Goal: Information Seeking & Learning: Learn about a topic

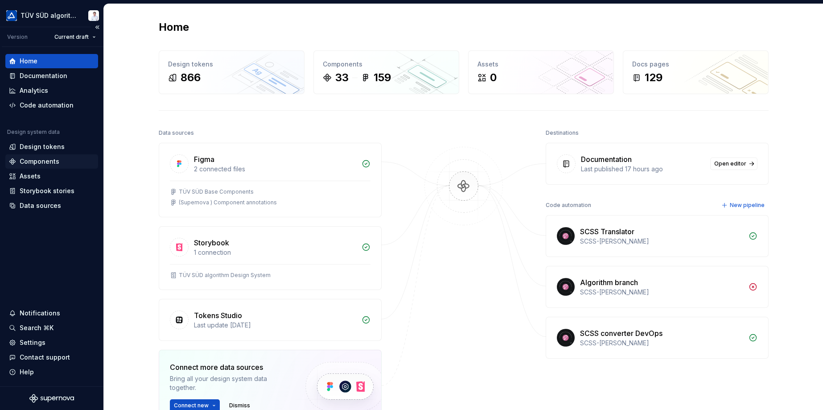
click at [35, 160] on div "Components" at bounding box center [40, 161] width 40 height 9
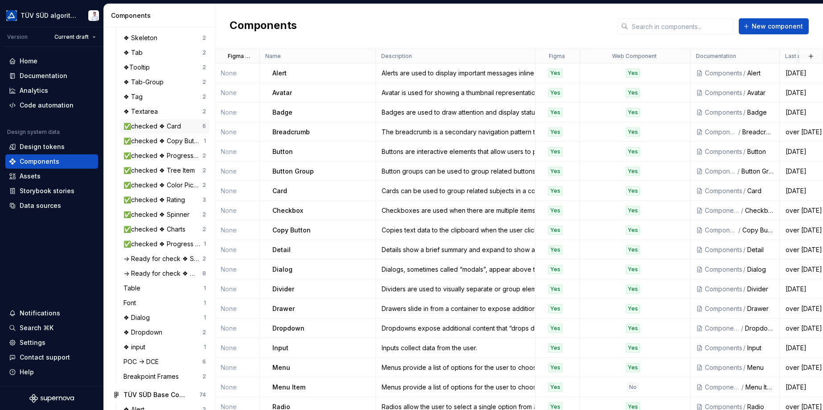
scroll to position [401, 0]
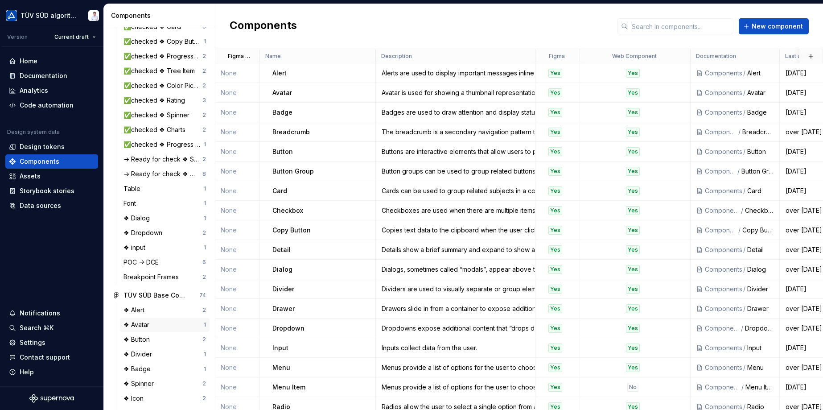
click at [148, 323] on div "❖ Avatar" at bounding box center [137, 324] width 29 height 9
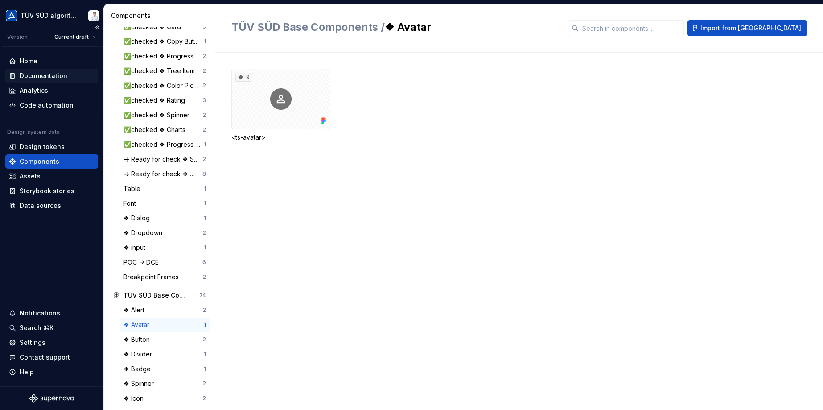
click at [53, 78] on div "Documentation" at bounding box center [44, 75] width 48 height 9
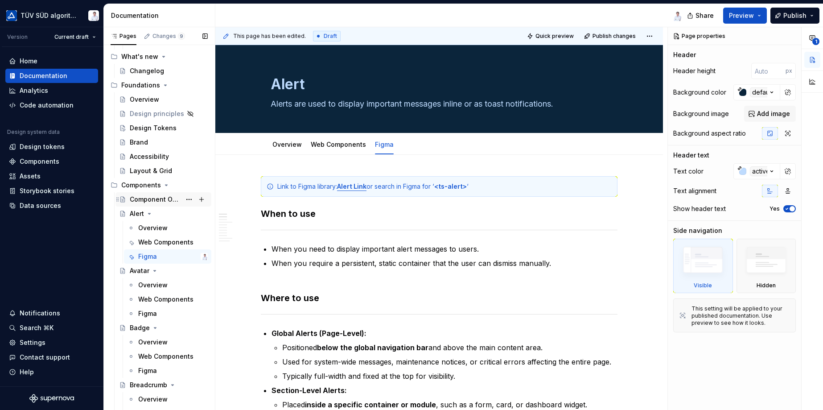
scroll to position [223, 0]
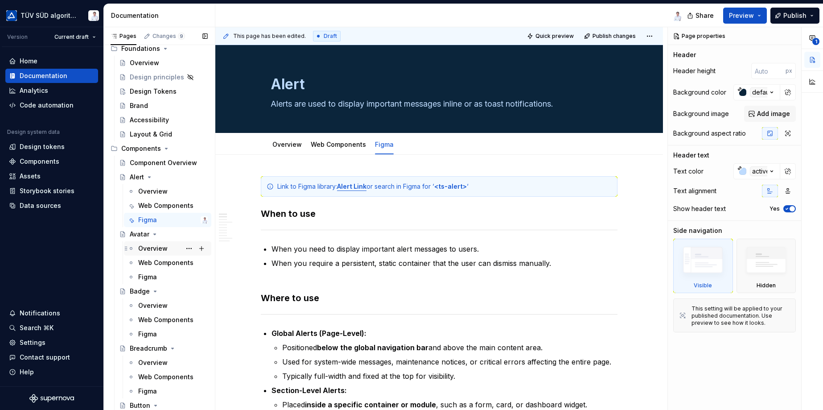
click at [154, 249] on div "Overview" at bounding box center [152, 248] width 29 height 9
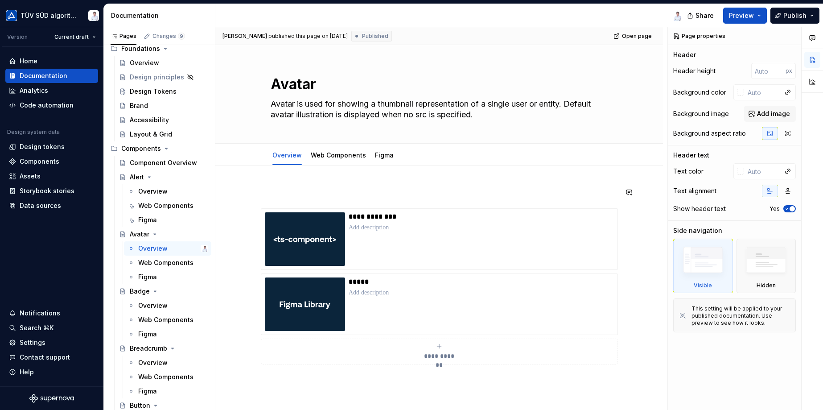
click at [282, 184] on div "**********" at bounding box center [438, 342] width 447 height 354
click at [281, 179] on div "**********" at bounding box center [438, 342] width 447 height 354
click at [281, 177] on div "**********" at bounding box center [438, 342] width 447 height 354
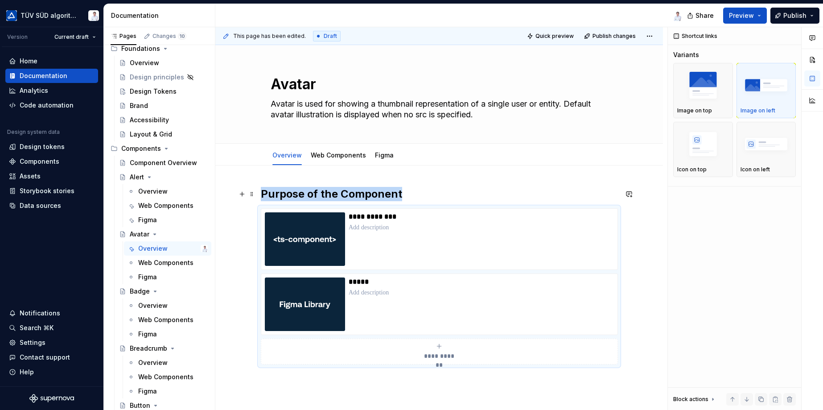
click at [404, 195] on h2 "Purpose of the Component" at bounding box center [439, 194] width 356 height 14
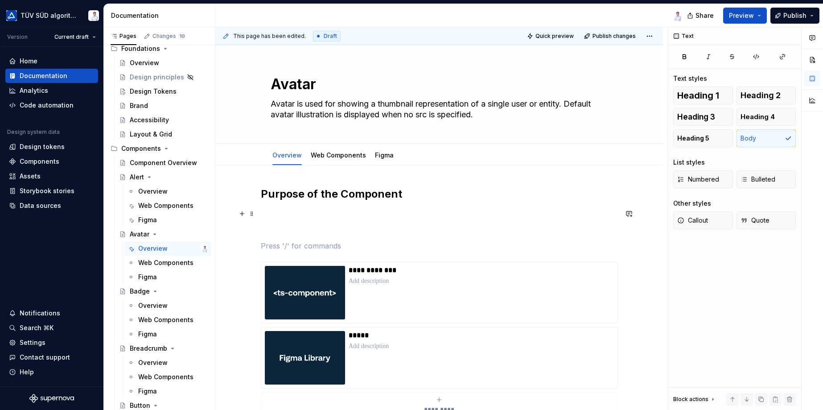
click at [317, 212] on p at bounding box center [439, 213] width 356 height 11
click at [168, 193] on div "Overview" at bounding box center [173, 191] width 70 height 12
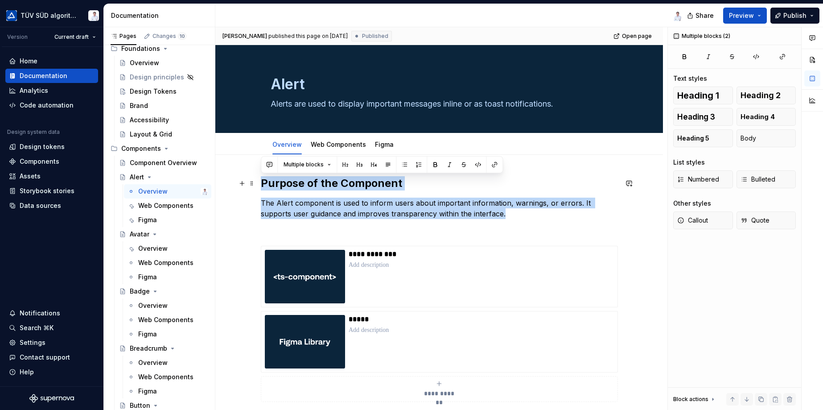
drag, startPoint x: 476, startPoint y: 213, endPoint x: 261, endPoint y: 186, distance: 216.5
click at [261, 186] on div "**********" at bounding box center [439, 299] width 356 height 247
copy div "Purpose of the Component The Alert component is used to inform users about impo…"
click at [269, 213] on p "The Alert component is used to inform users about important information, warnin…" at bounding box center [439, 207] width 356 height 21
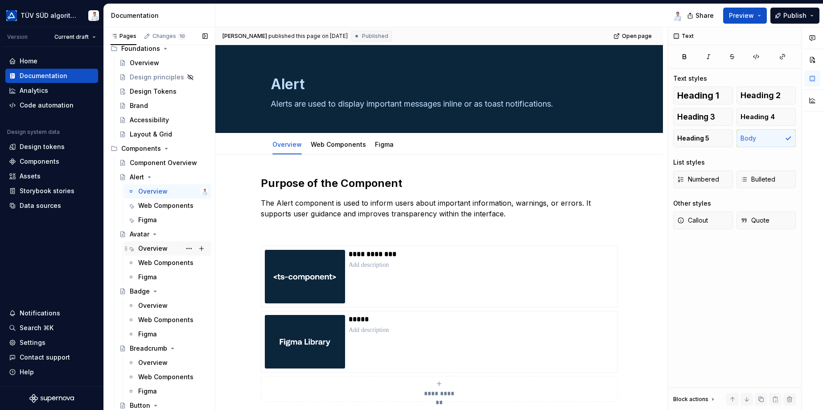
click at [162, 249] on div "Overview" at bounding box center [152, 248] width 29 height 9
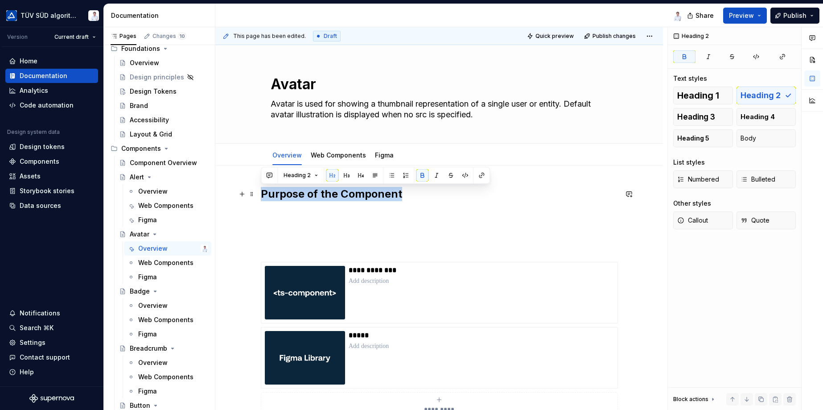
drag, startPoint x: 384, startPoint y: 194, endPoint x: 245, endPoint y: 186, distance: 139.2
click at [245, 186] on div "**********" at bounding box center [438, 368] width 447 height 407
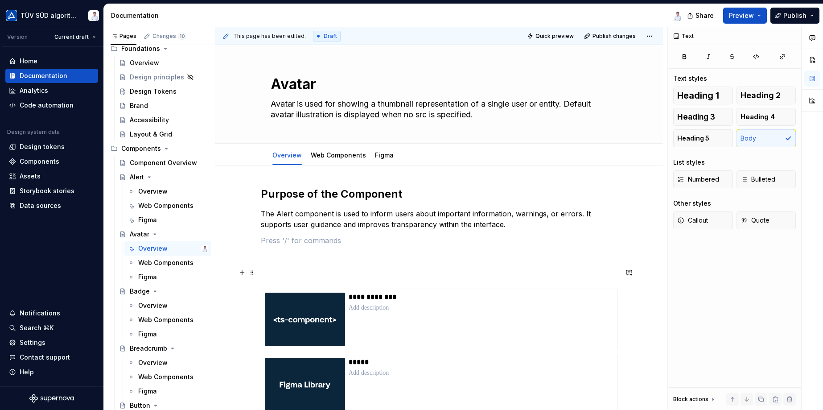
click at [275, 269] on p at bounding box center [439, 272] width 356 height 11
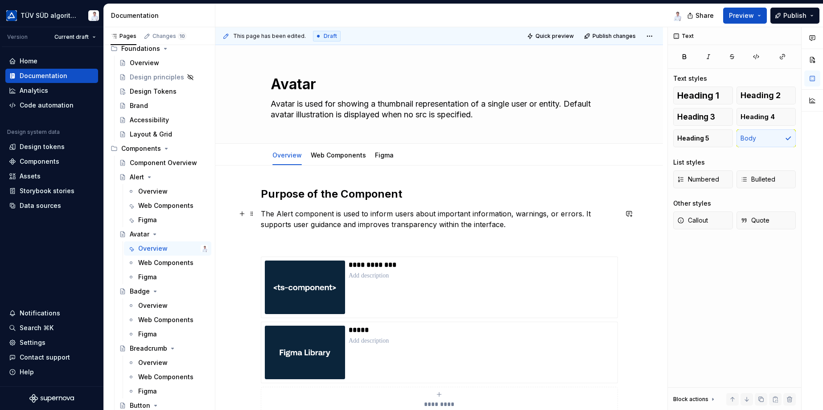
click at [444, 221] on p "The Alert component is used to inform users about important information, warnin…" at bounding box center [439, 218] width 356 height 21
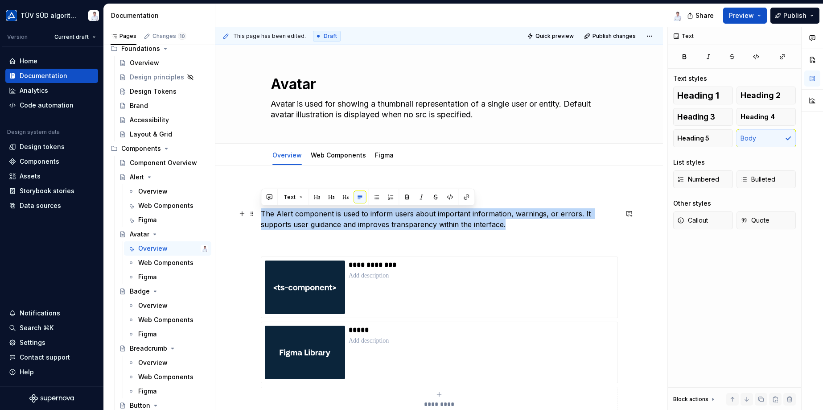
drag, startPoint x: 450, startPoint y: 222, endPoint x: 255, endPoint y: 209, distance: 194.7
click at [255, 209] on div "**********" at bounding box center [438, 366] width 447 height 402
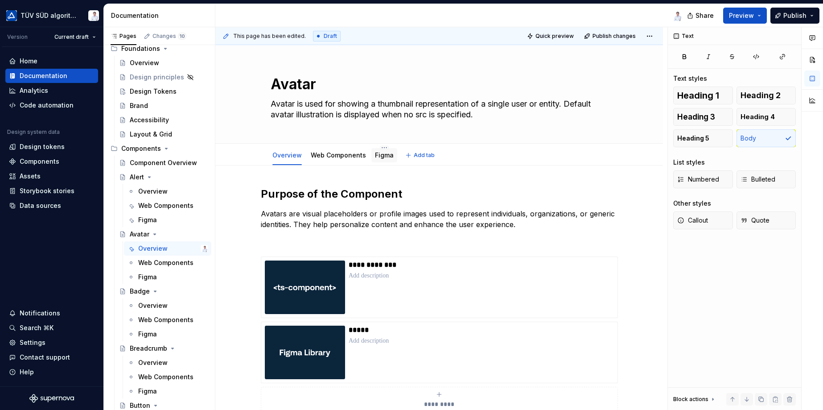
click at [378, 156] on link "Figma" at bounding box center [384, 155] width 19 height 8
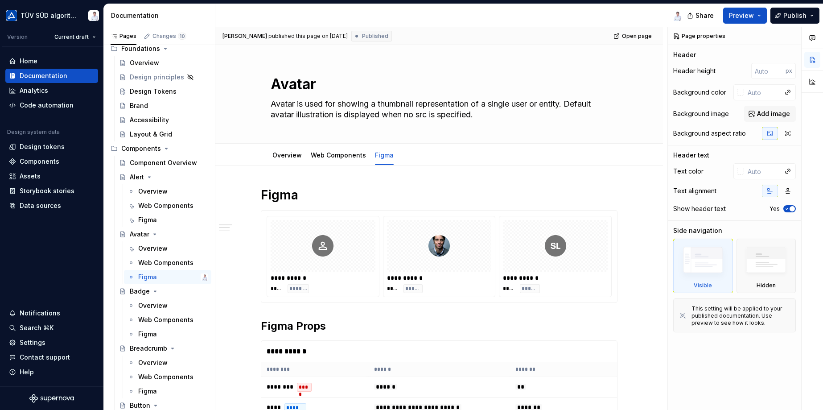
click at [502, 182] on div "**********" at bounding box center [438, 400] width 447 height 471
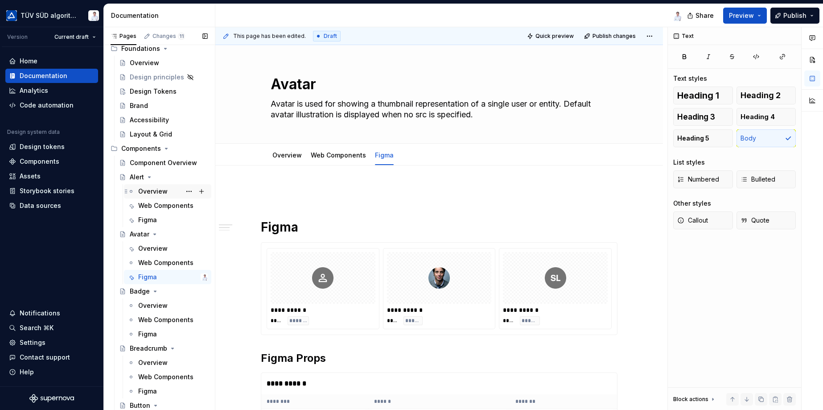
click at [147, 192] on div "Overview" at bounding box center [152, 191] width 29 height 9
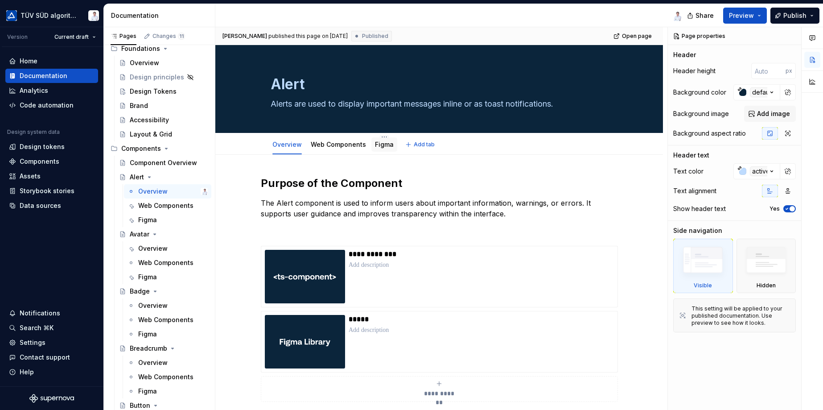
click at [379, 144] on link "Figma" at bounding box center [384, 144] width 19 height 8
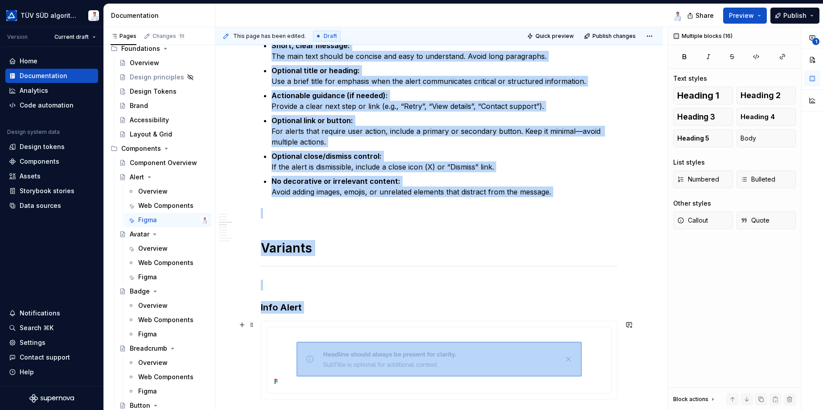
scroll to position [528, 0]
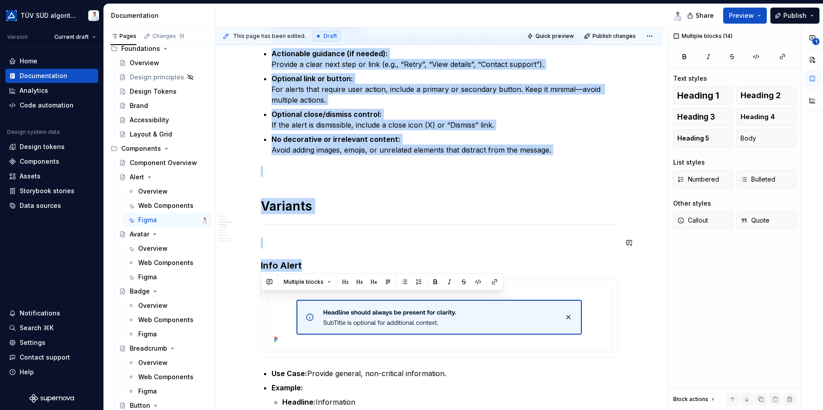
drag, startPoint x: 261, startPoint y: 76, endPoint x: 587, endPoint y: 256, distance: 372.0
copy div "When to use When you need to display important alert messages to users. When yo…"
click at [153, 277] on div "Figma" at bounding box center [147, 276] width 19 height 9
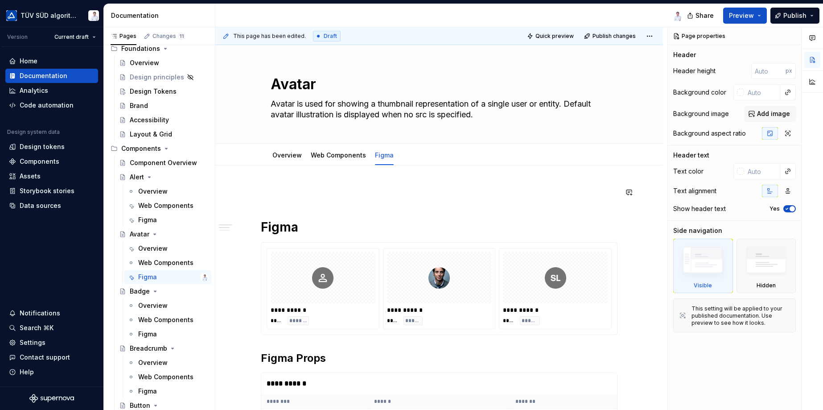
click at [274, 184] on div "**********" at bounding box center [438, 416] width 447 height 503
click at [275, 182] on div "**********" at bounding box center [438, 416] width 447 height 503
click at [275, 180] on div "**********" at bounding box center [438, 416] width 447 height 503
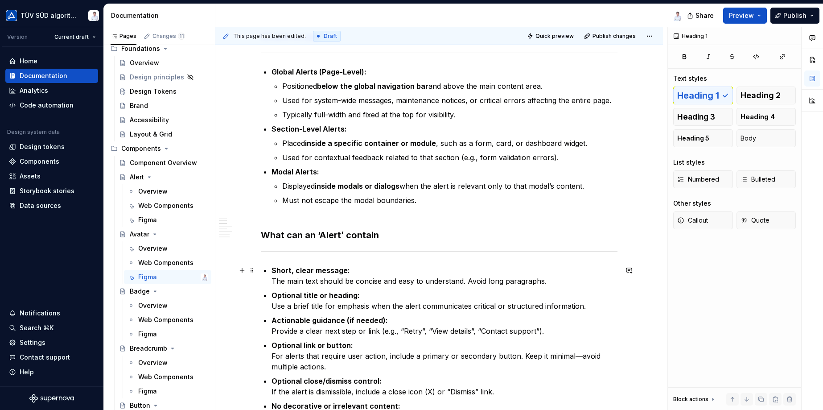
scroll to position [267, 0]
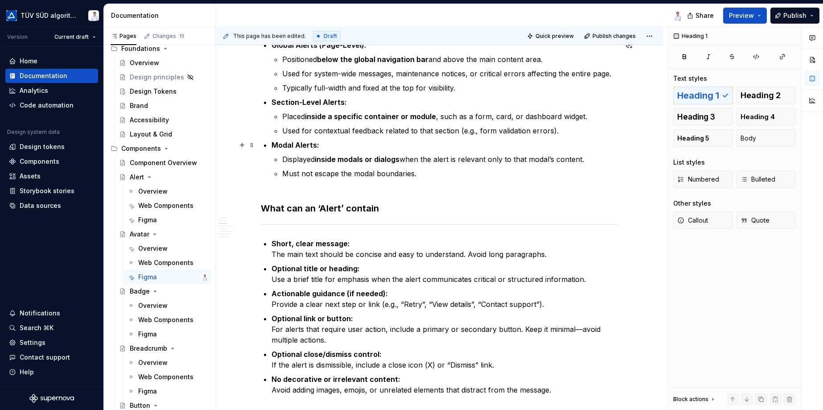
click at [371, 151] on li "Modal Alerts: Displayed inside modals or dialogs when the alert is relevant onl…" at bounding box center [444, 158] width 346 height 39
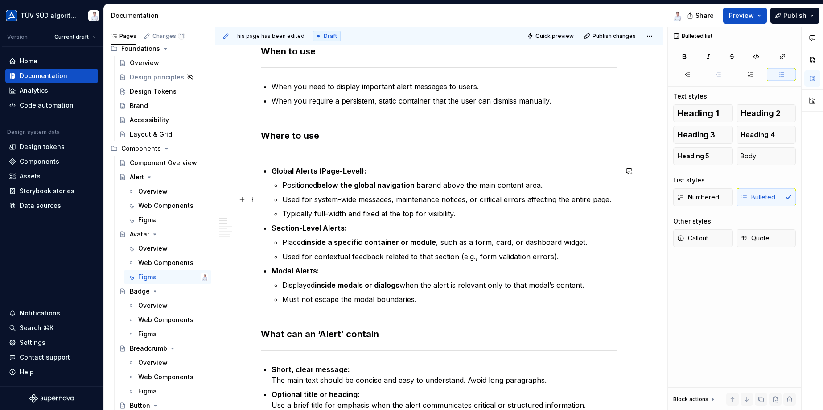
scroll to position [134, 0]
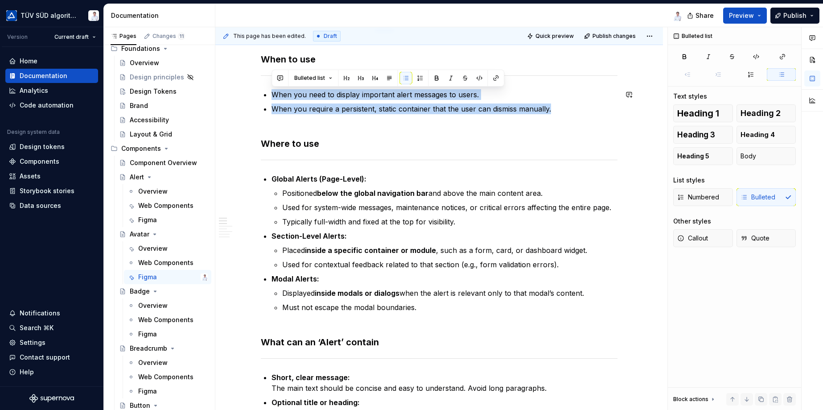
drag, startPoint x: 558, startPoint y: 110, endPoint x: 262, endPoint y: 86, distance: 296.9
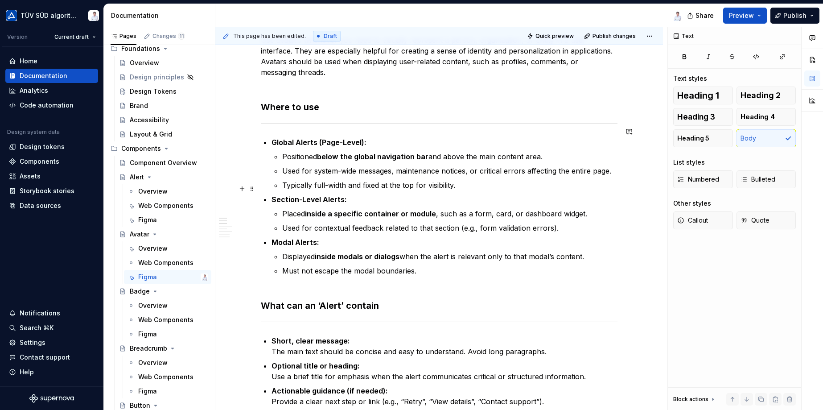
scroll to position [195, 0]
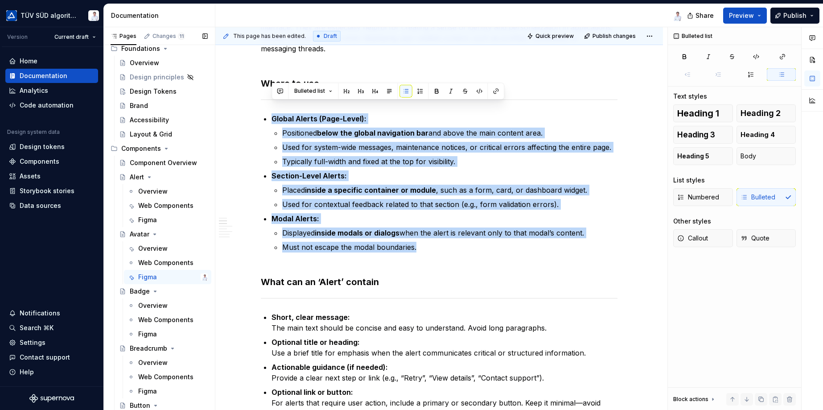
drag, startPoint x: 355, startPoint y: 222, endPoint x: 208, endPoint y: 107, distance: 187.3
click at [208, 107] on div "Pages Changes 11 Add Accessibility guide for tree Page tree. Navigate the tree …" at bounding box center [463, 220] width 719 height 386
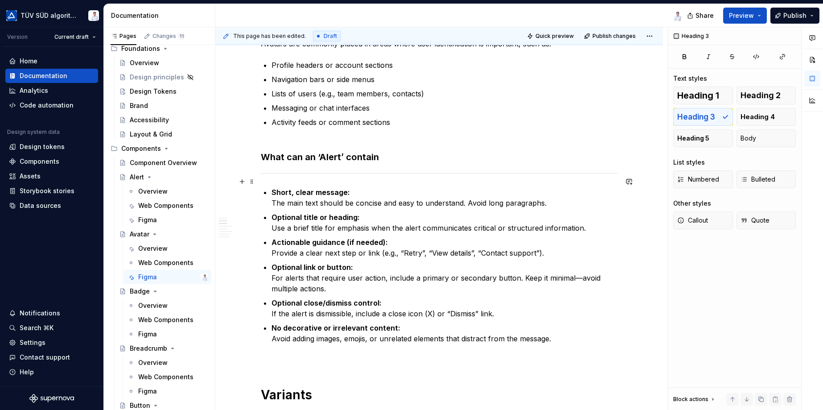
scroll to position [284, 0]
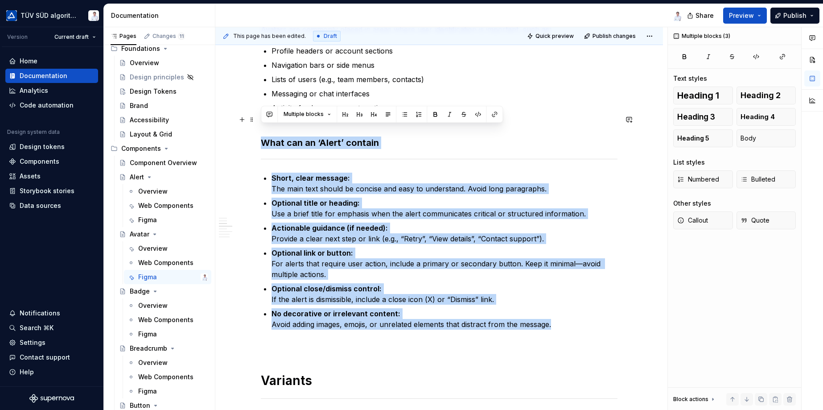
drag, startPoint x: 561, startPoint y: 313, endPoint x: 238, endPoint y: 131, distance: 371.2
click at [238, 131] on div "When to use Use avatars whenever you need to visually represent a person, organ…" at bounding box center [438, 391] width 447 height 1021
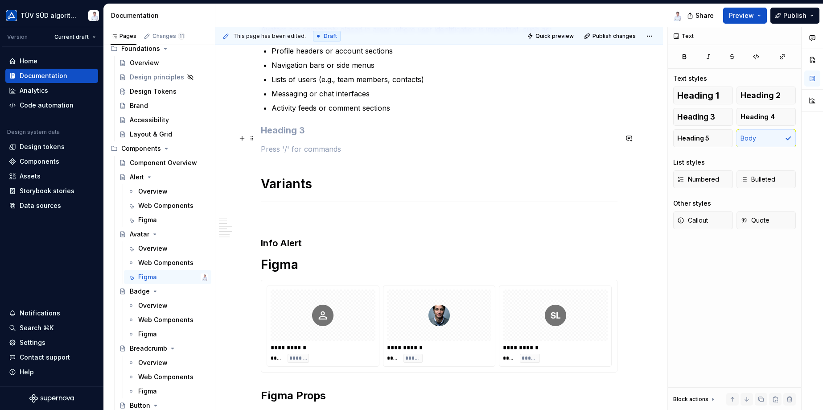
click at [270, 143] on p at bounding box center [439, 148] width 356 height 11
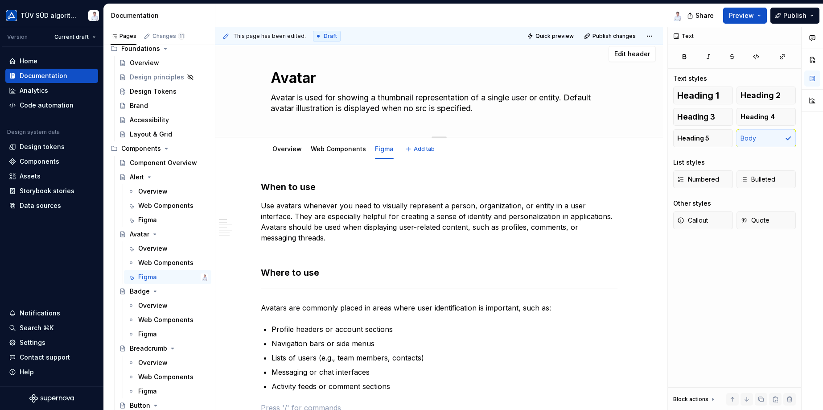
scroll to position [0, 0]
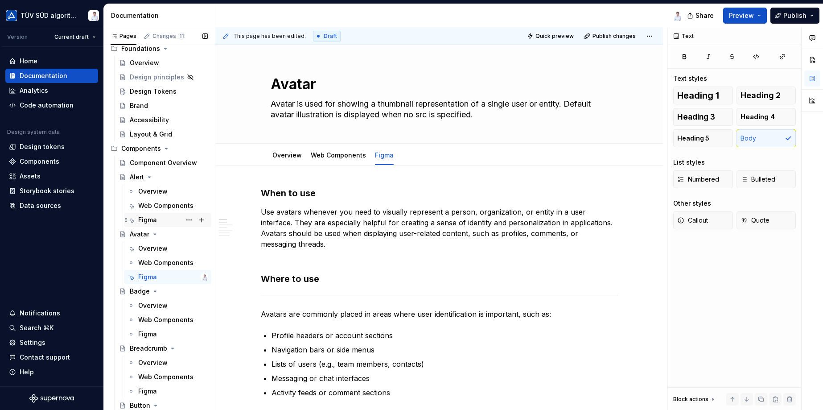
click at [147, 217] on div "Figma" at bounding box center [147, 219] width 19 height 9
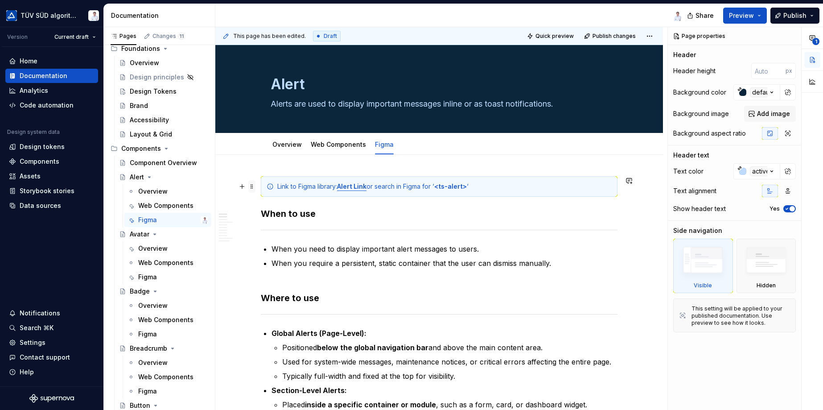
click at [251, 186] on span at bounding box center [251, 186] width 7 height 12
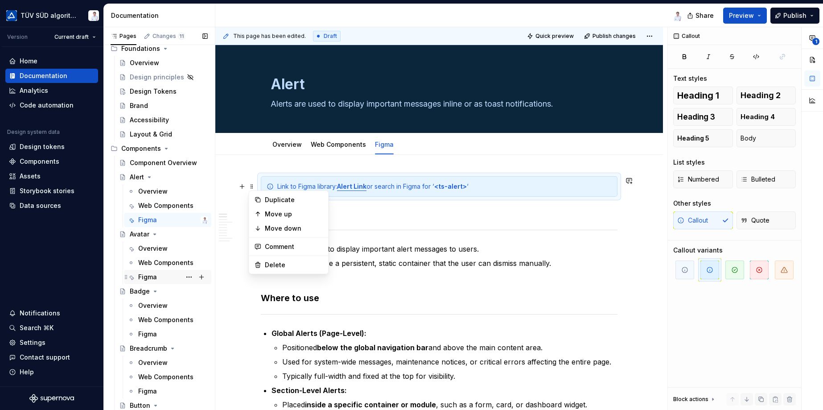
click at [151, 278] on div "Figma" at bounding box center [147, 276] width 19 height 9
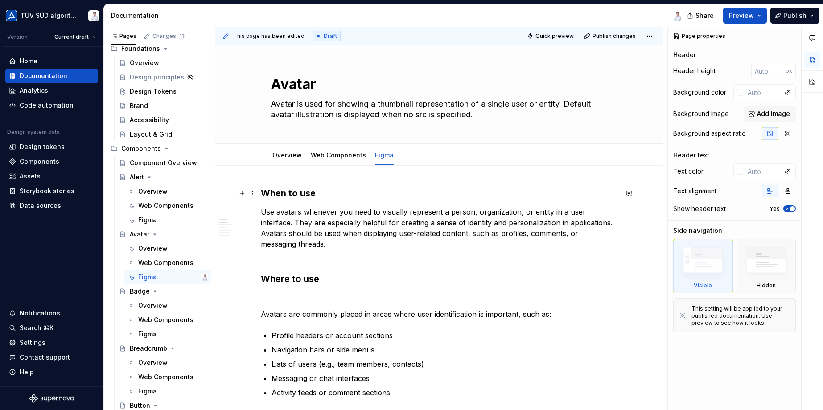
click at [262, 190] on strong "When to use" at bounding box center [288, 193] width 55 height 11
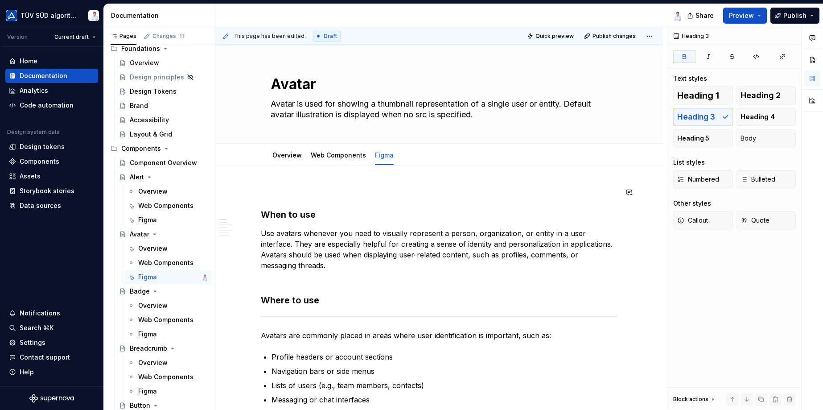
click at [153, 217] on div "Figma" at bounding box center [147, 219] width 19 height 9
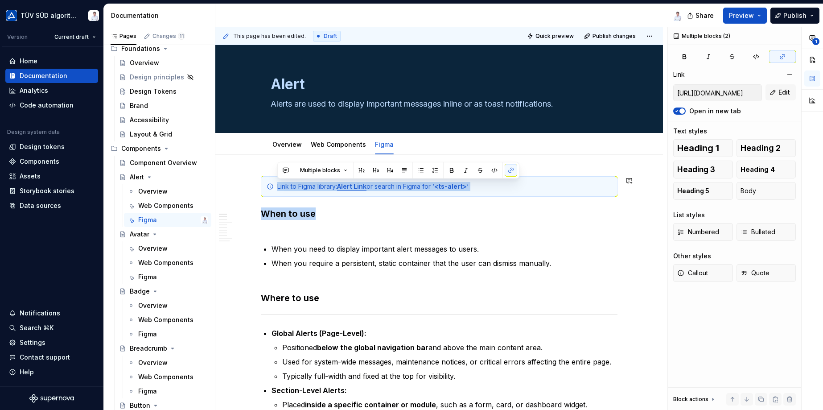
drag, startPoint x: 350, startPoint y: 201, endPoint x: 244, endPoint y: 167, distance: 110.9
click at [488, 210] on h3 "When to use" at bounding box center [439, 213] width 356 height 12
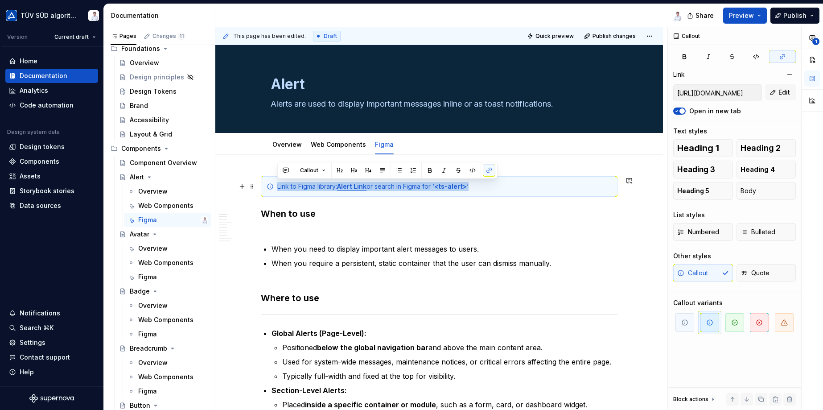
drag, startPoint x: 483, startPoint y: 186, endPoint x: 275, endPoint y: 183, distance: 207.7
click at [275, 183] on div "Link to Figma library: Alert Link or search in Figma for ‘ <ts-alert> ‘" at bounding box center [439, 186] width 356 height 20
copy div "Link to Figma library: Alert Link or search in Figma for ‘ <ts-alert> ‘"
click at [148, 273] on div "Figma" at bounding box center [147, 276] width 19 height 9
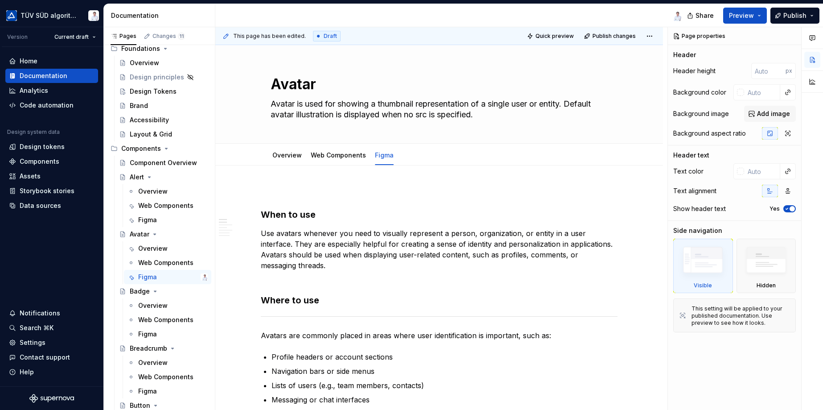
type textarea "*"
click at [244, 192] on button "button" at bounding box center [242, 192] width 12 height 12
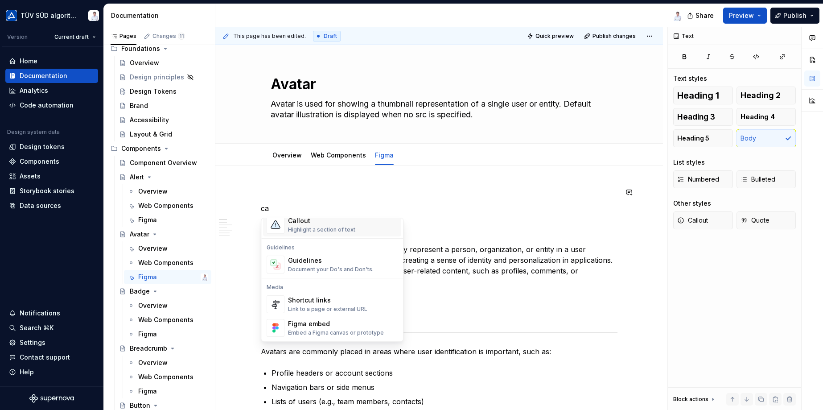
scroll to position [19, 0]
click at [307, 224] on div "Callout" at bounding box center [321, 221] width 67 height 9
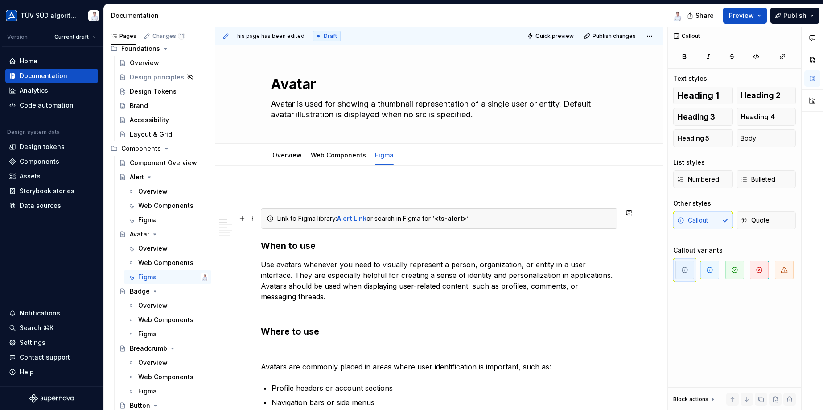
click at [523, 218] on div "Link to Figma library: Alert Link or search in Figma for ‘ <ts-alert> ‘" at bounding box center [444, 218] width 334 height 9
click at [709, 270] on icon "button" at bounding box center [709, 269] width 7 height 7
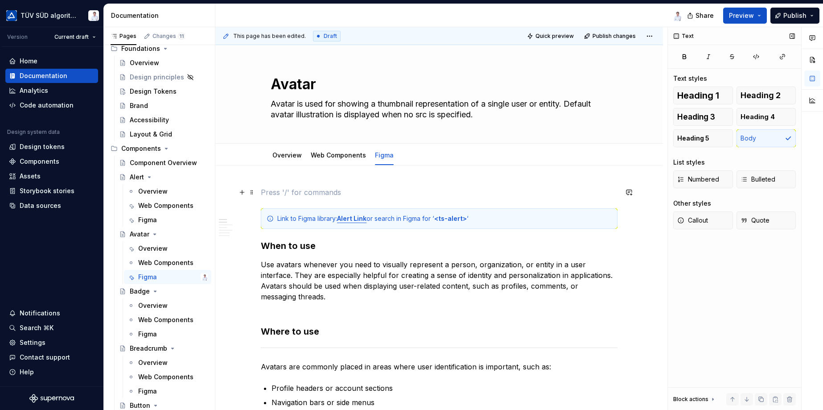
click at [288, 190] on p at bounding box center [439, 192] width 356 height 11
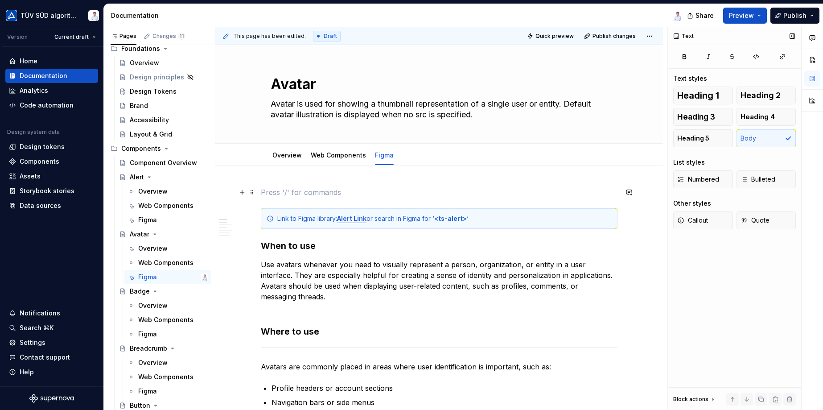
click at [250, 192] on span at bounding box center [251, 192] width 7 height 12
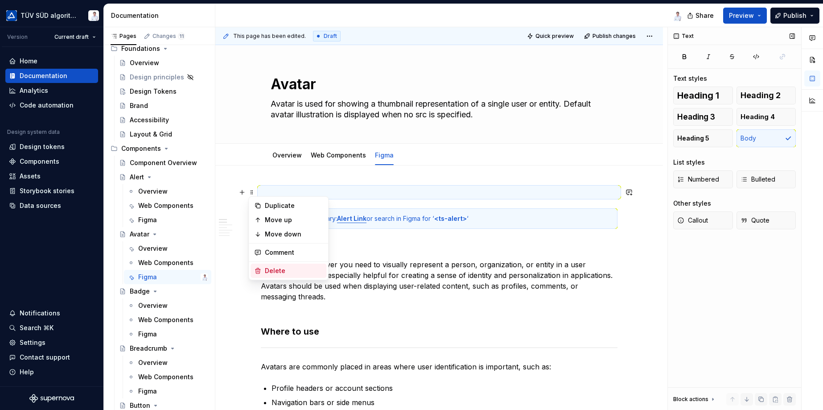
click at [272, 269] on div "Delete" at bounding box center [294, 270] width 58 height 9
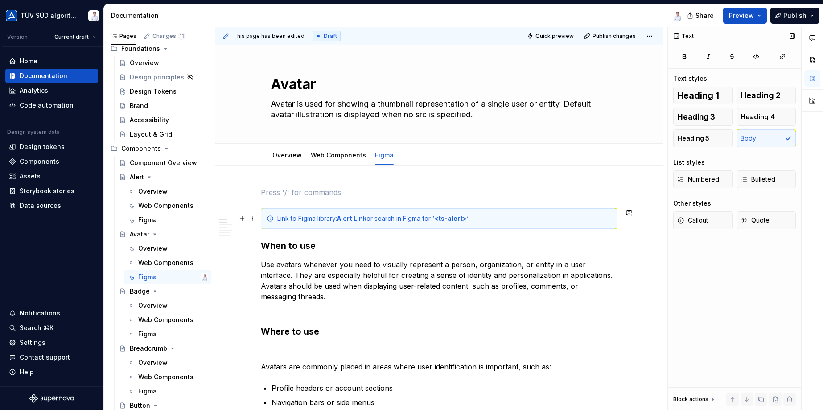
click at [359, 218] on strong "Alert Link" at bounding box center [351, 218] width 29 height 8
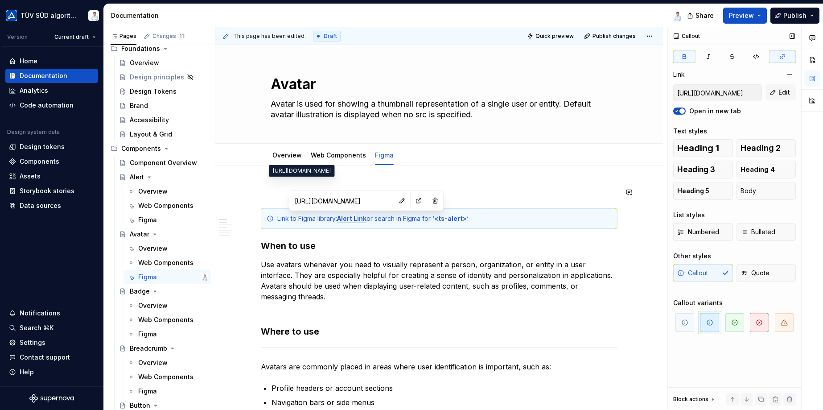
click at [348, 201] on input "https://www.figma.com/design/nht3ll2wvoSna1hPnxuPEB/T%C3%9CV-S%C3%9CD-Base-Comp…" at bounding box center [341, 201] width 101 height 16
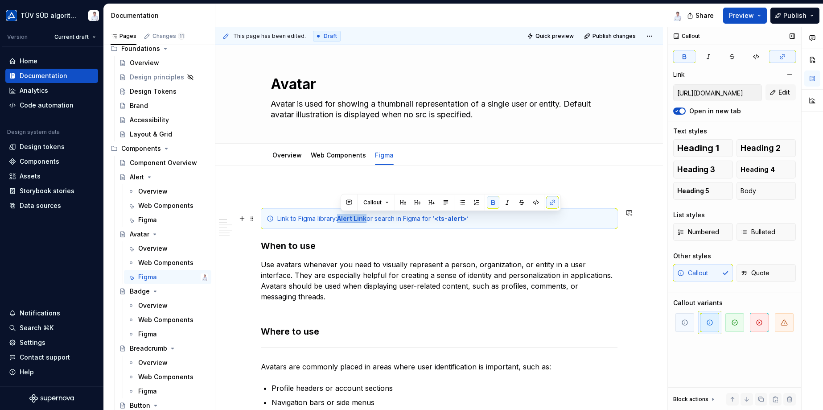
drag, startPoint x: 368, startPoint y: 218, endPoint x: 341, endPoint y: 217, distance: 26.8
click at [341, 217] on strong "Alert Link" at bounding box center [351, 218] width 29 height 8
type textarea "*"
click at [771, 95] on button "Edit" at bounding box center [780, 92] width 30 height 16
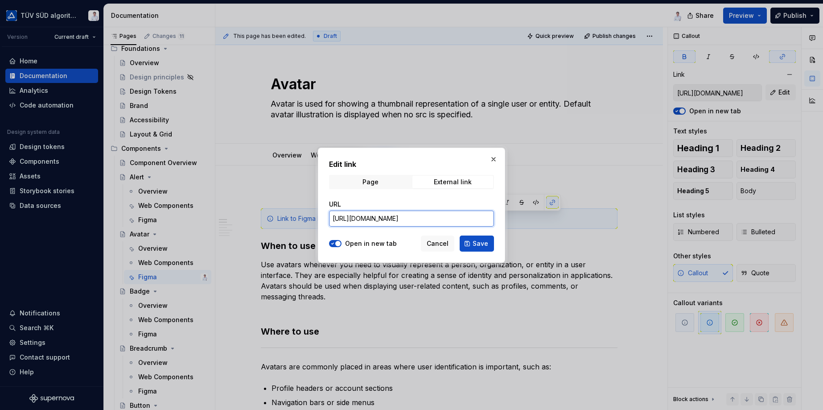
scroll to position [0, 197]
drag, startPoint x: 332, startPoint y: 217, endPoint x: 564, endPoint y: 216, distance: 231.7
click at [564, 216] on div "Edit link Page External link URL https://www.figma.com/design/nht3ll2wvoSna1hPn…" at bounding box center [411, 205] width 823 height 410
paste input "946&t=5k9eUp2eFHEU4n5q-4"
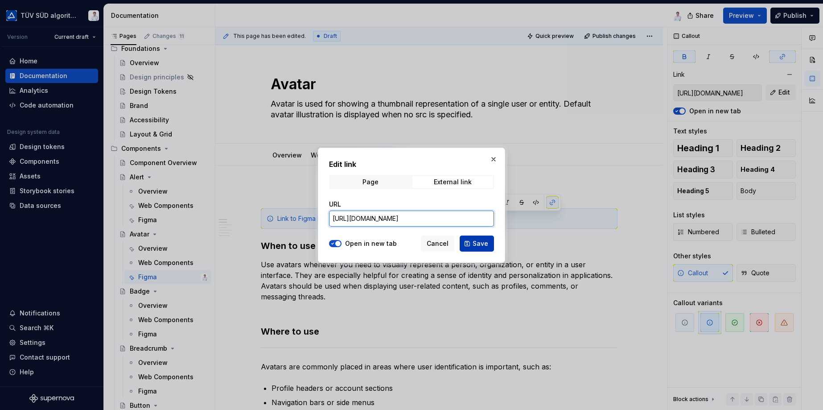
type input "https://www.figma.com/design/nht3ll2wvoSna1hPnxuPEB/T%C3%9CV-S%C3%9CD-Base-Comp…"
click at [475, 245] on span "Save" at bounding box center [480, 243] width 16 height 9
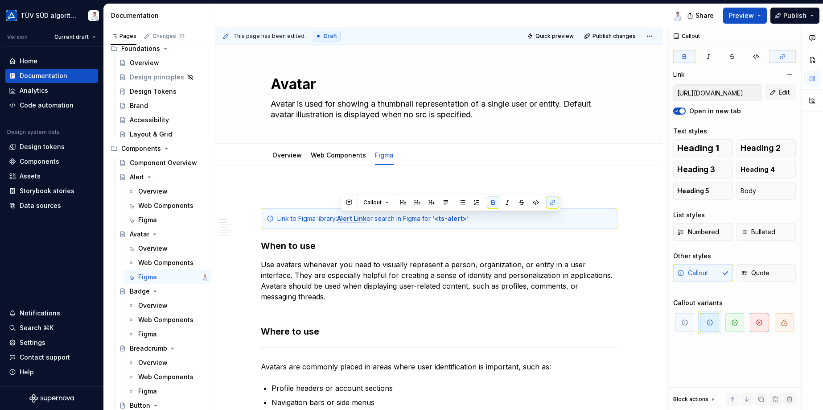
type input "https://www.figma.com/design/nht3ll2wvoSna1hPnxuPEB/T%C3%9CV-S%C3%9CD-Base-Comp…"
click at [460, 217] on strong "<ts-alert>" at bounding box center [450, 218] width 33 height 8
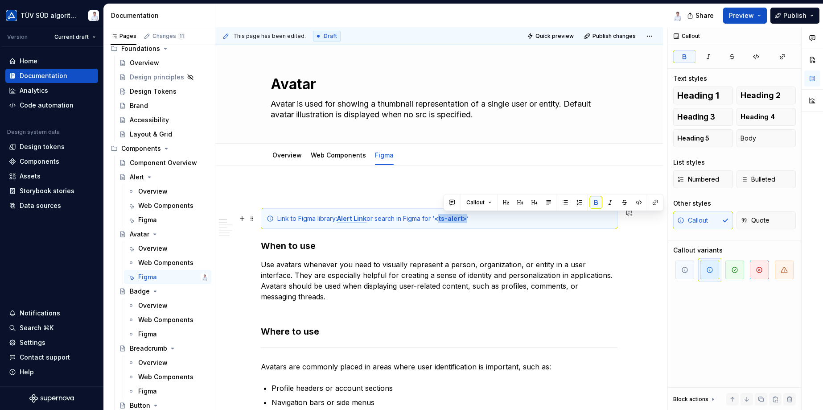
drag, startPoint x: 468, startPoint y: 218, endPoint x: 443, endPoint y: 220, distance: 25.5
click at [443, 220] on strong "<ts-alert>" at bounding box center [450, 218] width 33 height 8
click at [443, 218] on strong "<<ts-avatar>" at bounding box center [455, 218] width 42 height 8
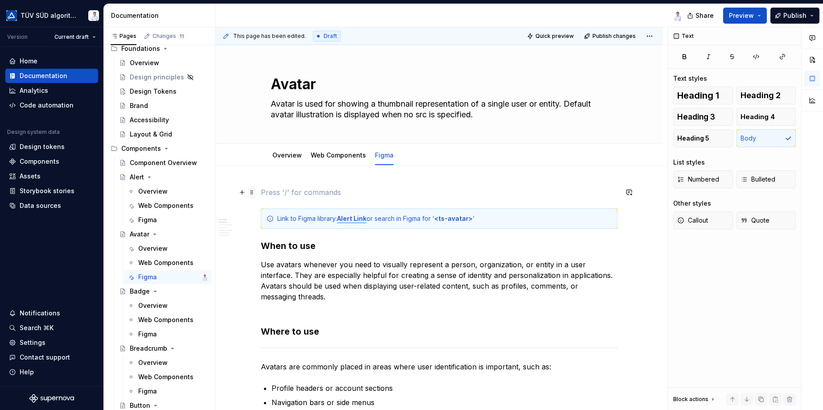
click at [251, 191] on span at bounding box center [251, 192] width 7 height 12
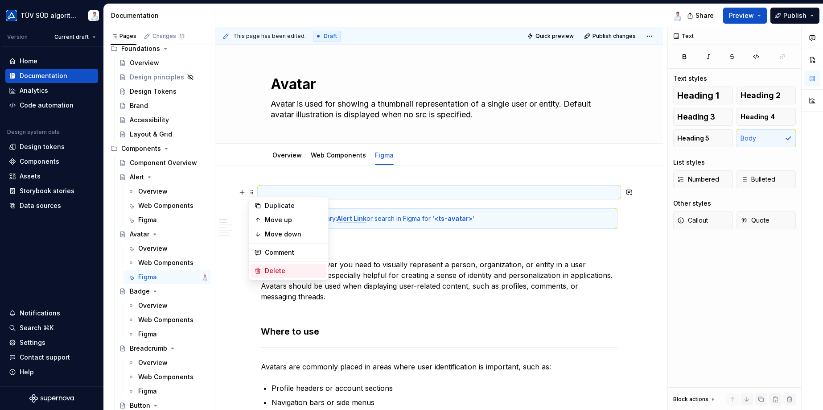
click at [273, 266] on div "Delete" at bounding box center [294, 270] width 58 height 9
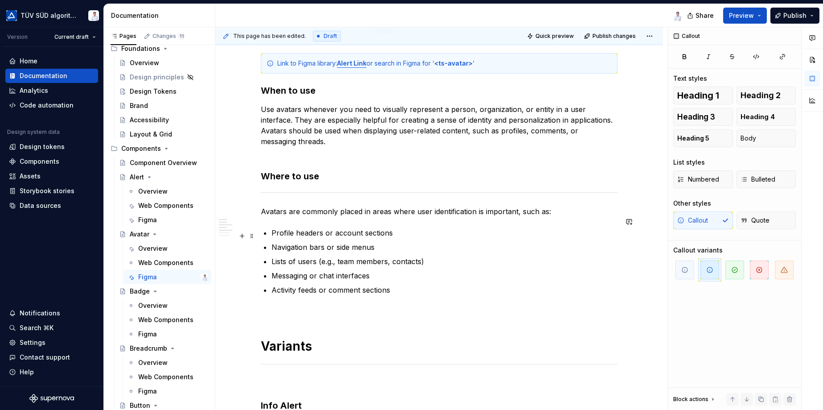
scroll to position [223, 0]
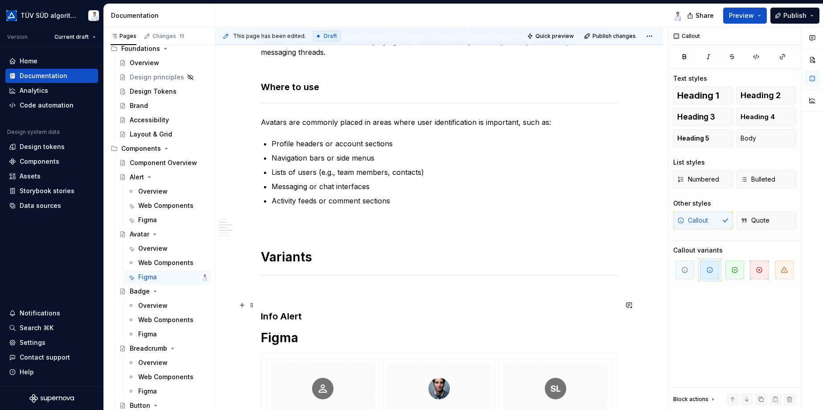
click at [306, 310] on h3 "Info Alert" at bounding box center [439, 316] width 356 height 12
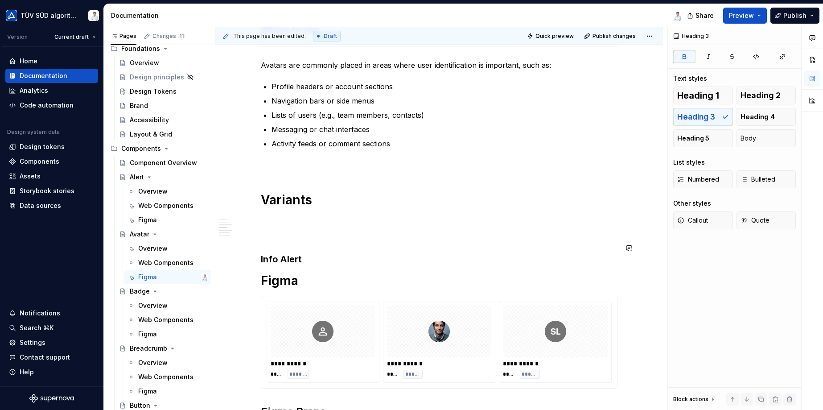
scroll to position [312, 0]
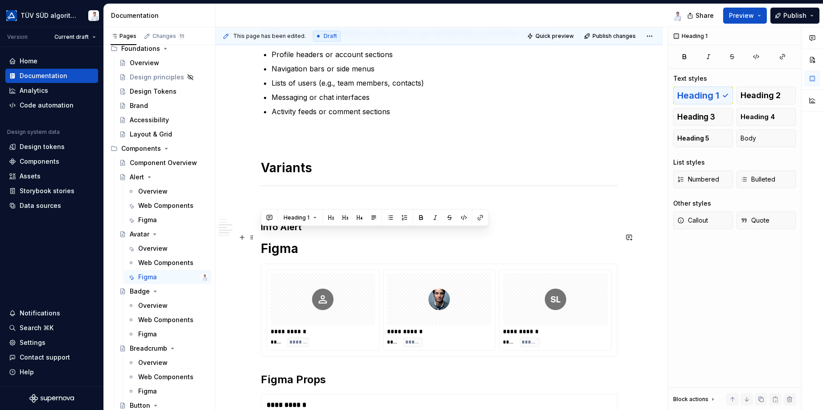
drag, startPoint x: 304, startPoint y: 236, endPoint x: 258, endPoint y: 234, distance: 45.9
click at [258, 234] on div "**********" at bounding box center [438, 271] width 447 height 836
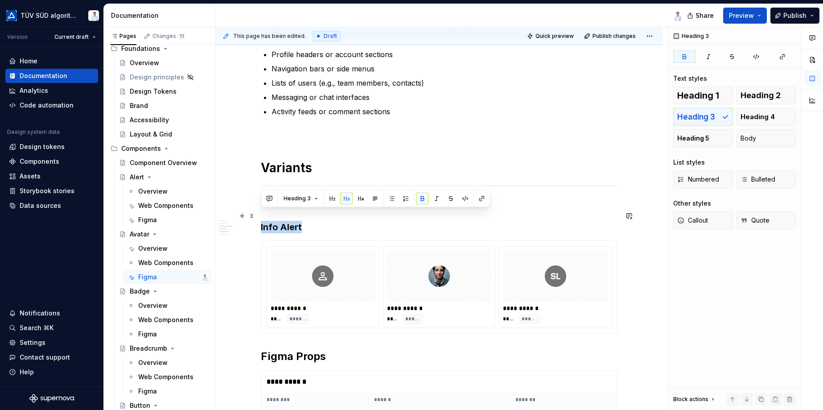
drag, startPoint x: 303, startPoint y: 214, endPoint x: 259, endPoint y: 213, distance: 43.7
click at [259, 213] on div "**********" at bounding box center [438, 259] width 447 height 813
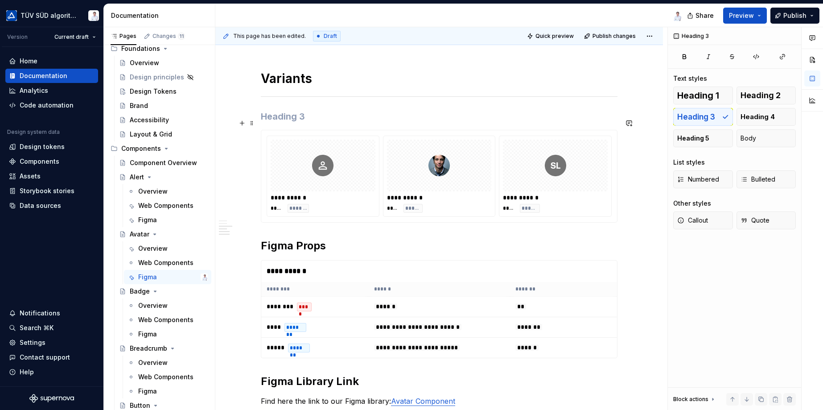
scroll to position [356, 0]
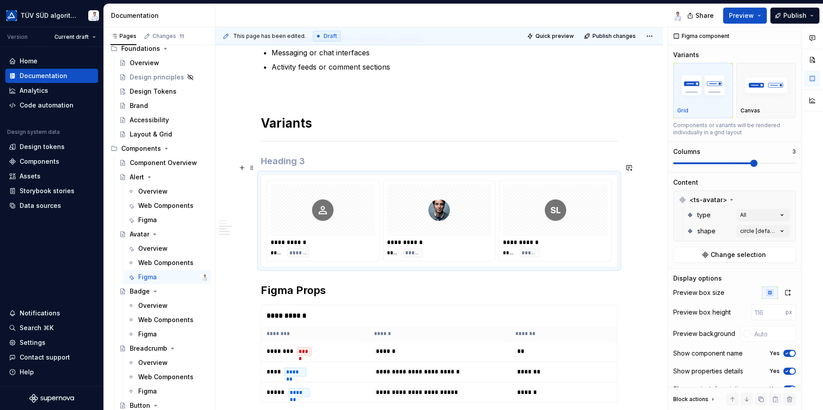
click at [310, 209] on div at bounding box center [322, 210] width 105 height 52
type textarea "*"
click at [744, 333] on div at bounding box center [746, 333] width 7 height 7
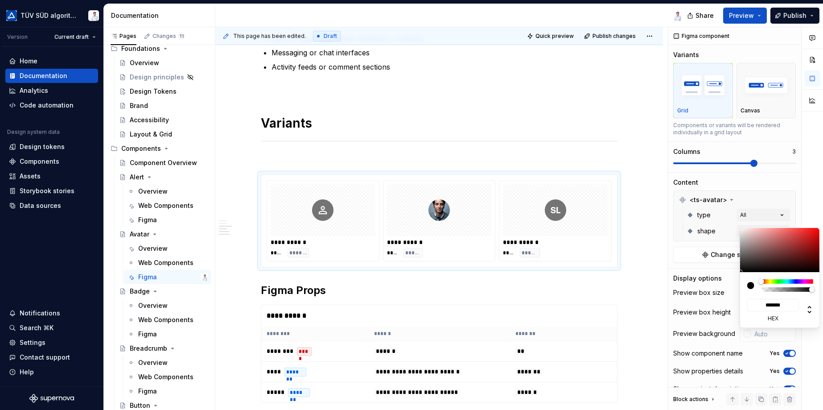
type input "#9F9292"
type input "*******"
type input "#A99E9E"
type input "*******"
type input "#D2D2D2"
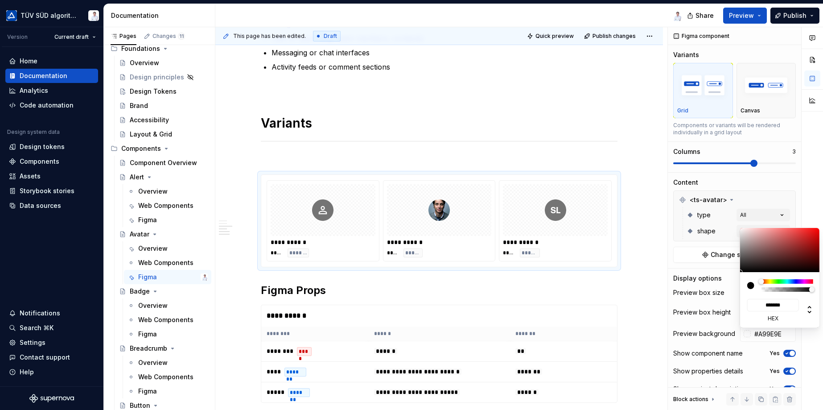
type input "*******"
type input "#F9F9F9"
type input "*******"
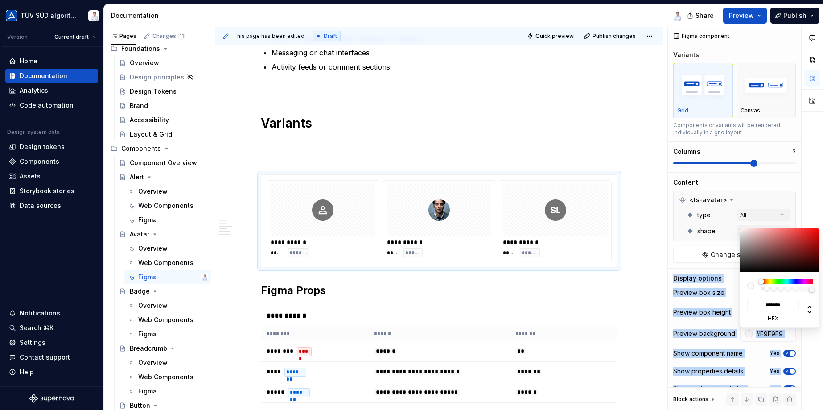
type input "#FFFFFF"
type input "*******"
drag, startPoint x: 746, startPoint y: 244, endPoint x: 725, endPoint y: 205, distance: 44.9
click at [725, 205] on body "TÜV SÜD algorithm Version Current draft Home Documentation Analytics Code autom…" at bounding box center [411, 205] width 823 height 410
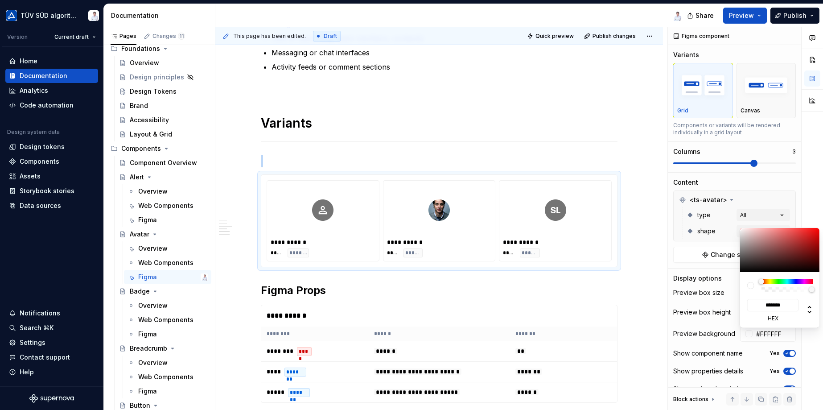
click at [637, 273] on html "TÜV SÜD algorithm Version Current draft Home Documentation Analytics Code autom…" at bounding box center [411, 205] width 823 height 410
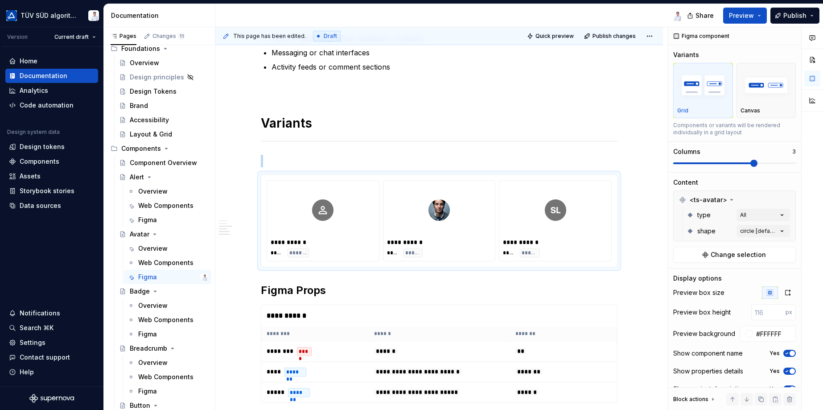
click at [263, 144] on html "TÜV SÜD algorithm Version Current draft Home Documentation Analytics Code autom…" at bounding box center [411, 205] width 823 height 410
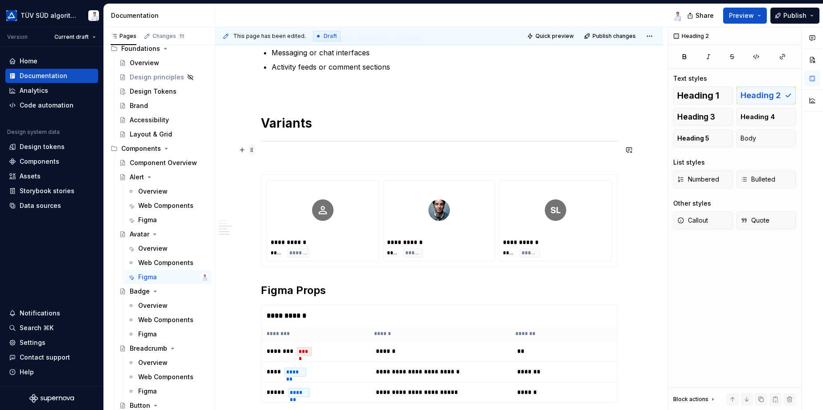
click at [251, 149] on span at bounding box center [251, 149] width 7 height 12
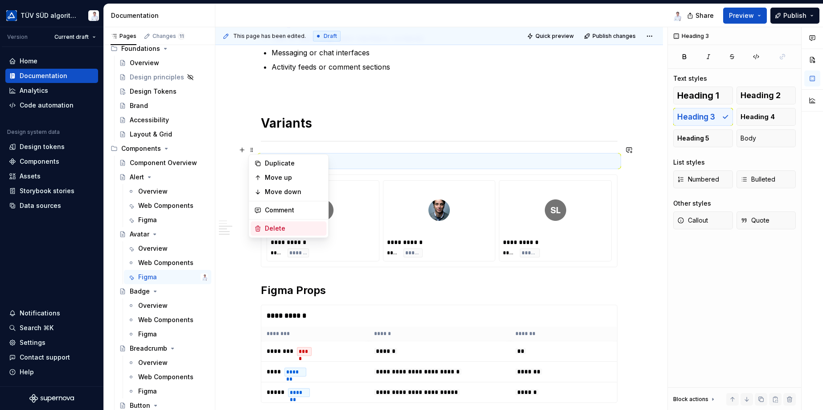
click at [266, 226] on div "Delete" at bounding box center [294, 228] width 58 height 9
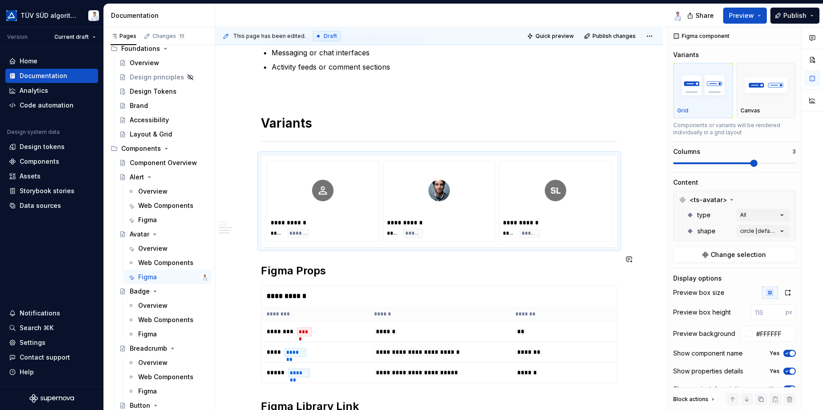
click at [265, 248] on div "**********" at bounding box center [439, 138] width 356 height 617
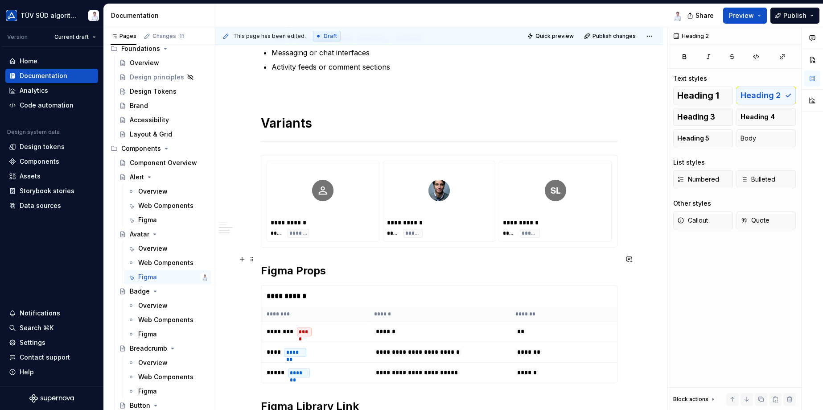
click at [261, 263] on h2 "Figma Props" at bounding box center [439, 270] width 356 height 14
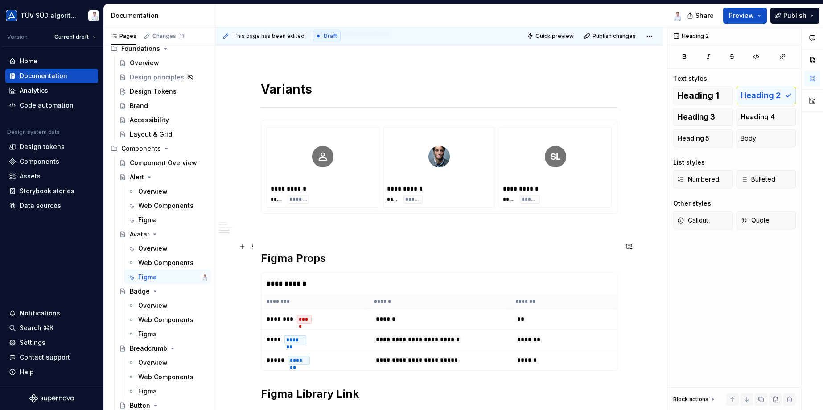
scroll to position [490, 0]
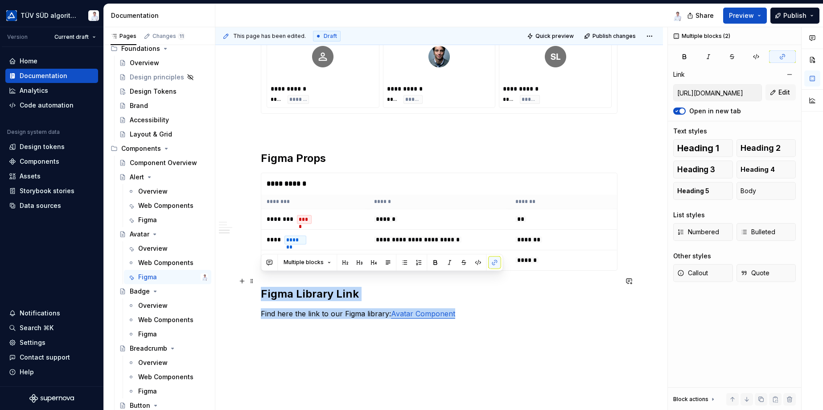
drag, startPoint x: 468, startPoint y: 300, endPoint x: 261, endPoint y: 285, distance: 207.8
click at [261, 281] on div "**********" at bounding box center [439, 21] width 356 height 649
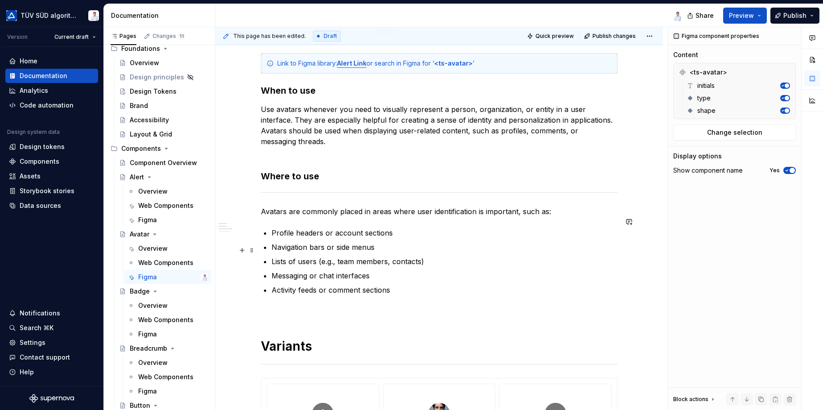
scroll to position [0, 0]
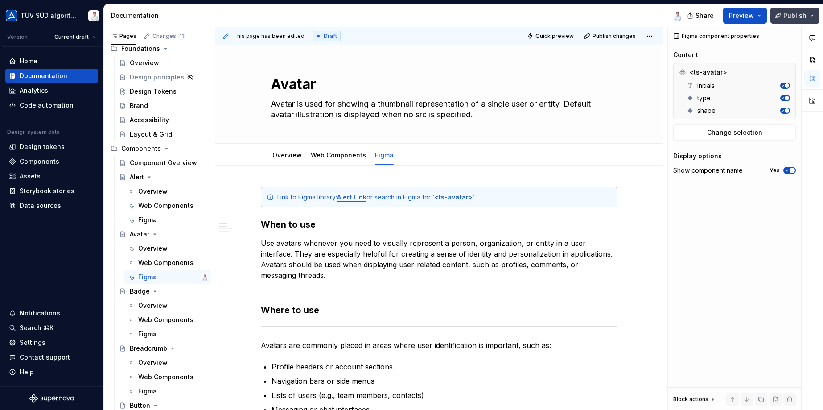
click at [790, 12] on span "Publish" at bounding box center [794, 15] width 23 height 9
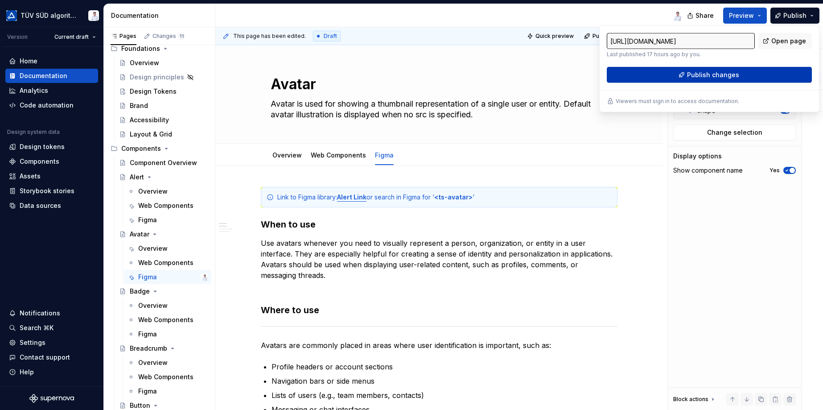
drag, startPoint x: 790, startPoint y: 12, endPoint x: 734, endPoint y: 73, distance: 82.3
click at [734, 73] on span "Publish changes" at bounding box center [713, 74] width 52 height 9
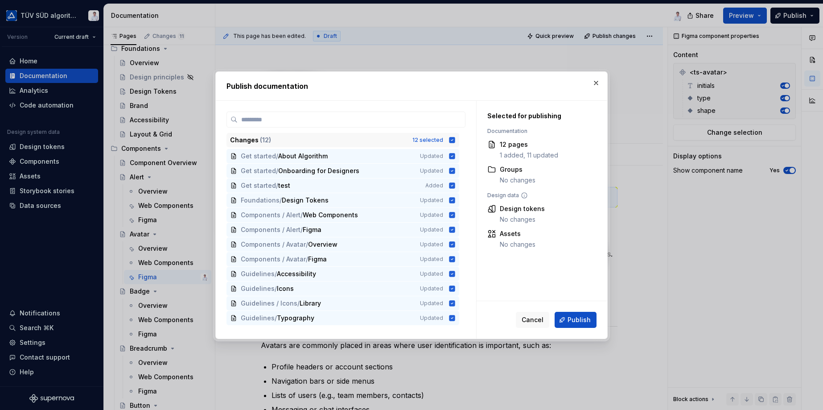
click at [453, 137] on icon at bounding box center [452, 140] width 6 height 6
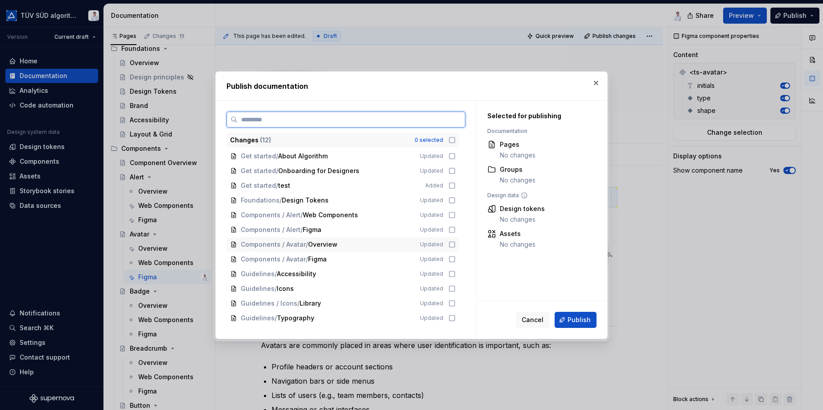
click at [451, 244] on icon at bounding box center [451, 244] width 7 height 7
click at [452, 259] on icon at bounding box center [451, 258] width 7 height 7
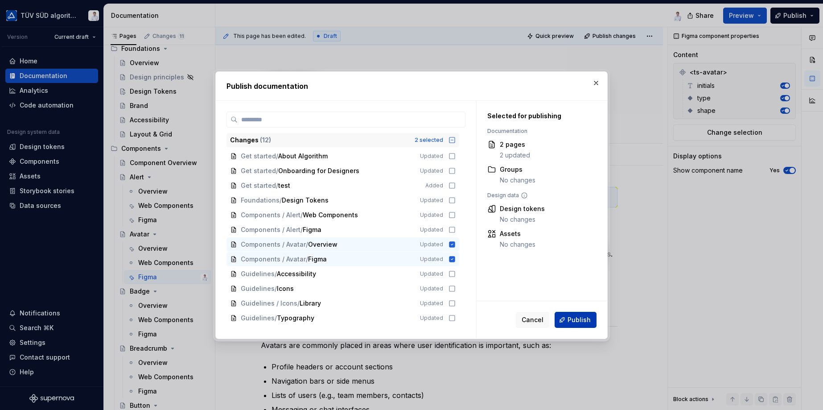
click at [564, 323] on button "Publish" at bounding box center [575, 319] width 42 height 16
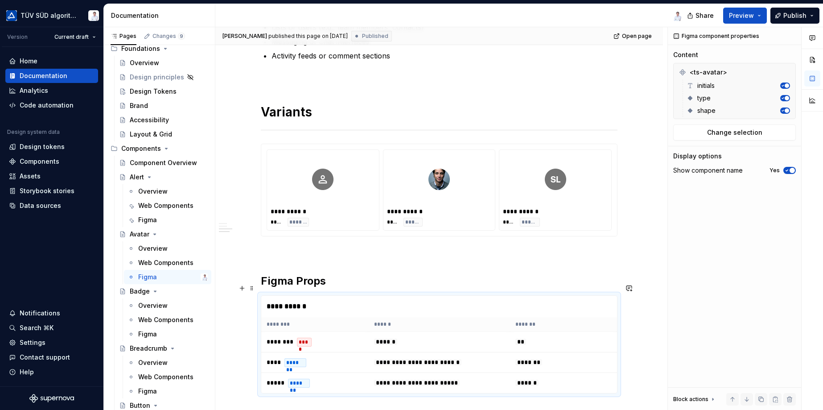
scroll to position [223, 0]
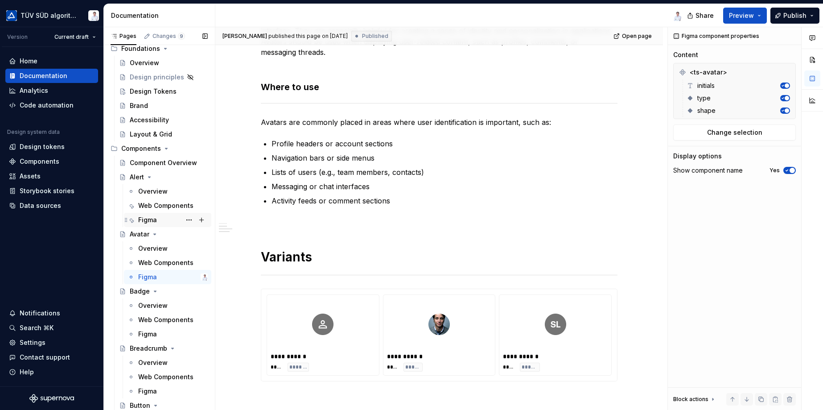
click at [150, 219] on div "Figma" at bounding box center [147, 219] width 19 height 9
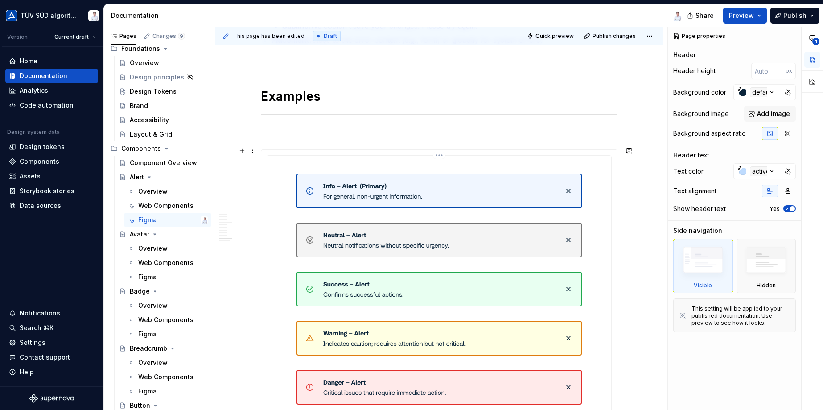
scroll to position [1782, 0]
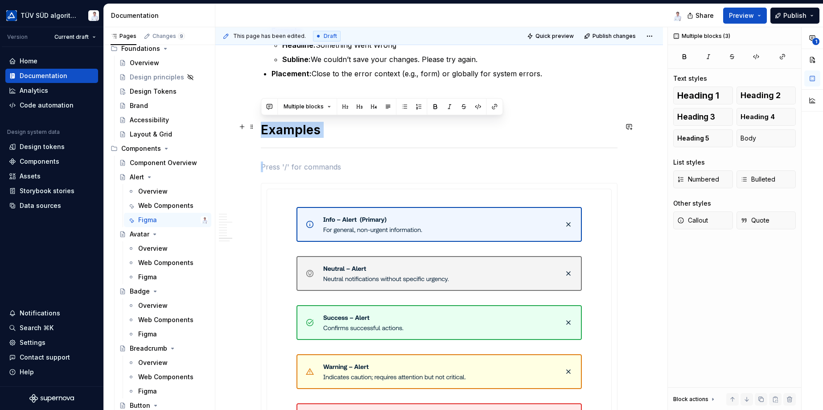
drag, startPoint x: 468, startPoint y: 152, endPoint x: 217, endPoint y: 120, distance: 253.4
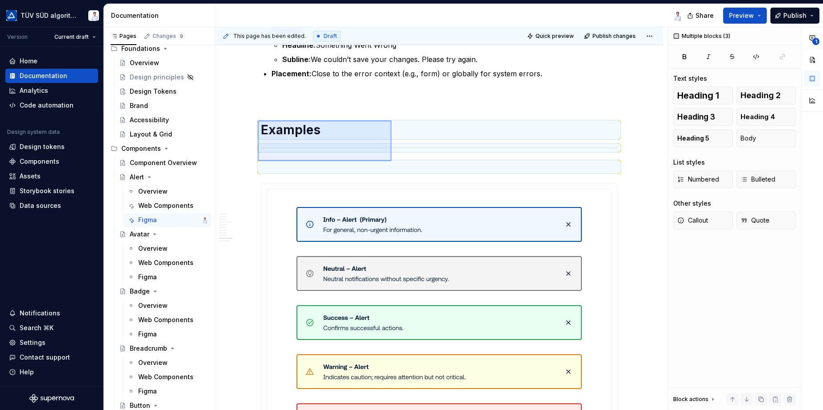
drag, startPoint x: 258, startPoint y: 120, endPoint x: 391, endPoint y: 161, distance: 139.7
click at [391, 161] on div "This page has been edited. Draft Quick preview Publish changes Alert Alerts are…" at bounding box center [441, 218] width 452 height 383
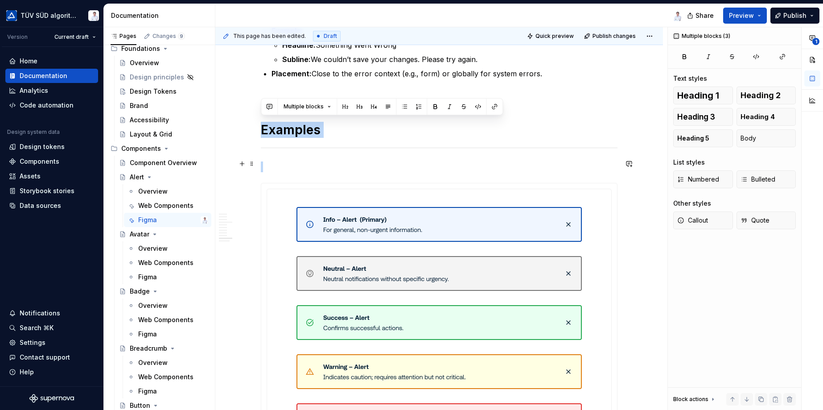
drag, startPoint x: 261, startPoint y: 113, endPoint x: 473, endPoint y: 160, distance: 217.4
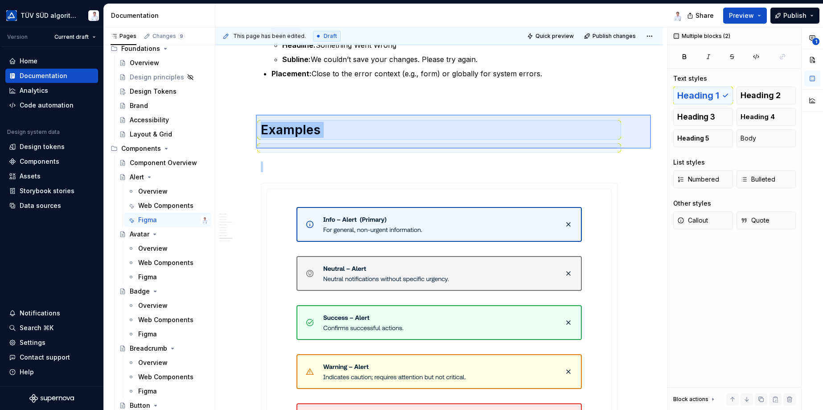
click at [256, 115] on div "This page has been edited. Draft Quick preview Publish changes Alert Alerts are…" at bounding box center [441, 218] width 452 height 383
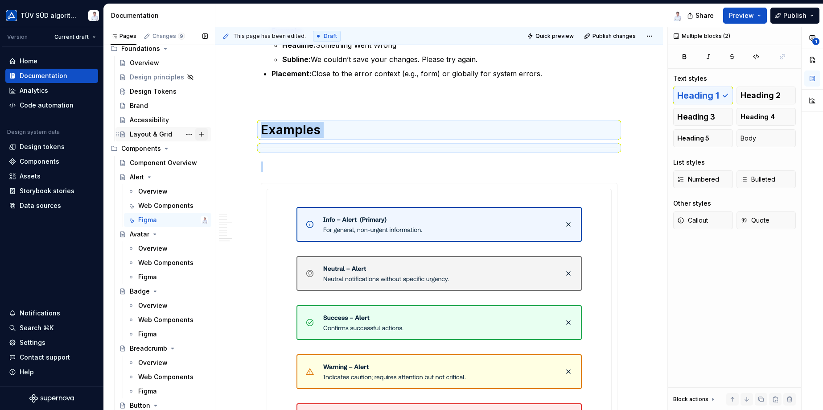
copy div "Examples"
click at [151, 275] on div "Figma" at bounding box center [147, 276] width 19 height 9
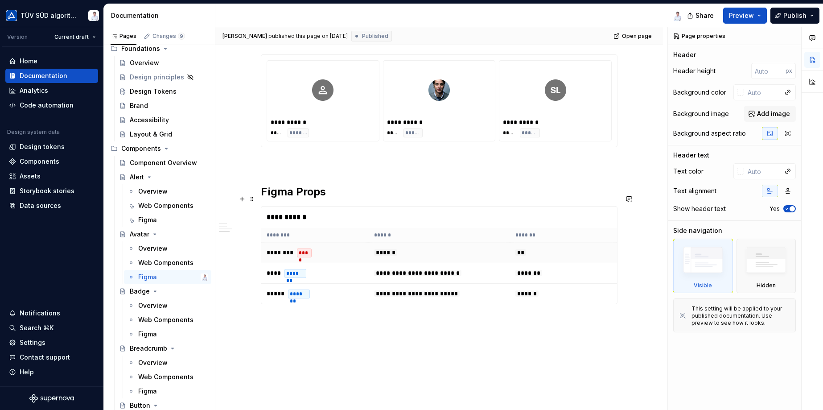
scroll to position [492, 0]
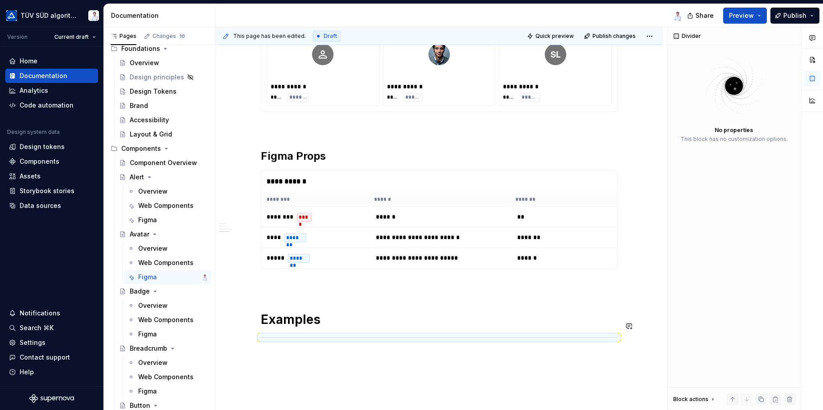
click at [303, 346] on div "**********" at bounding box center [438, 73] width 447 height 801
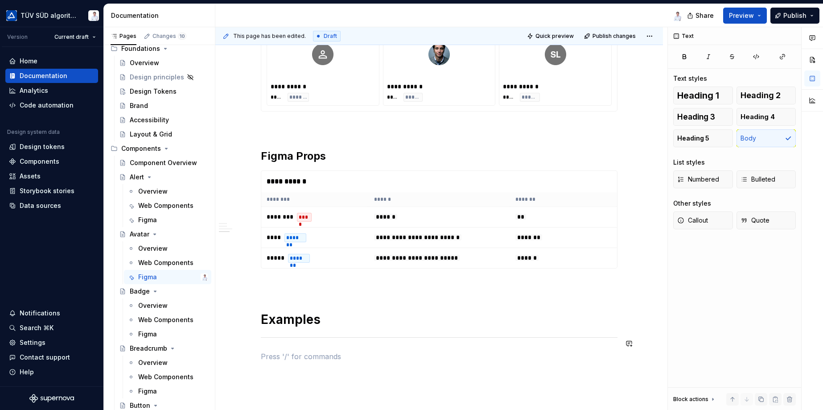
scroll to position [564, 0]
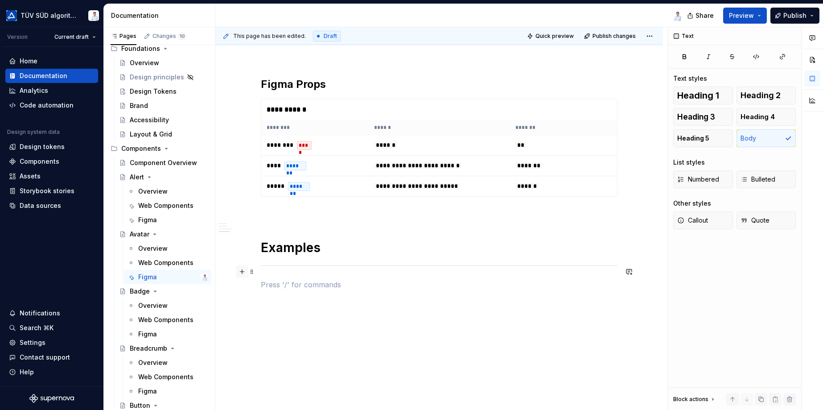
click at [243, 272] on button "button" at bounding box center [242, 271] width 12 height 12
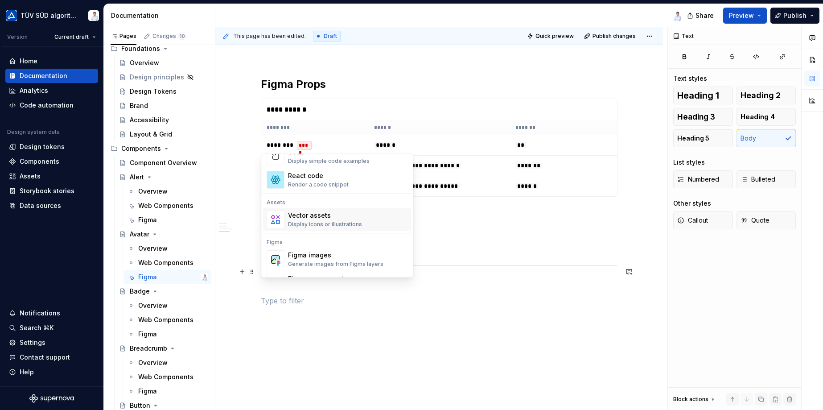
scroll to position [847, 0]
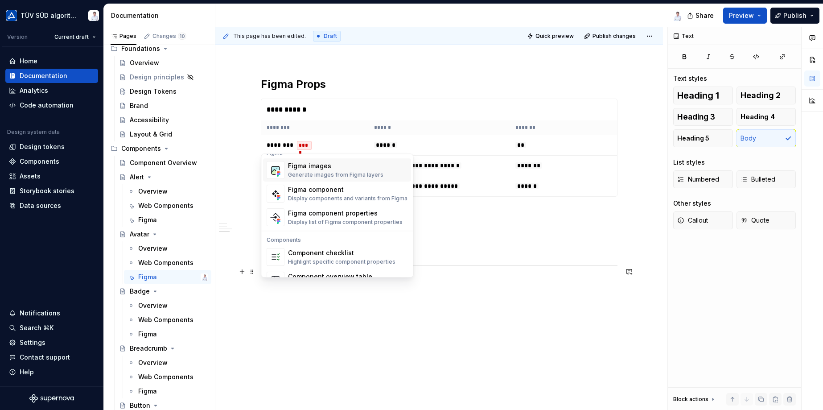
click at [309, 169] on div "Figma images" at bounding box center [335, 165] width 95 height 9
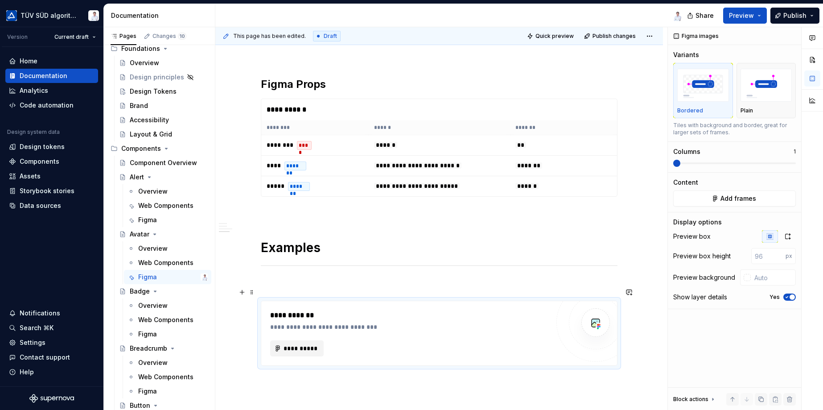
click at [293, 344] on span "**********" at bounding box center [300, 348] width 35 height 9
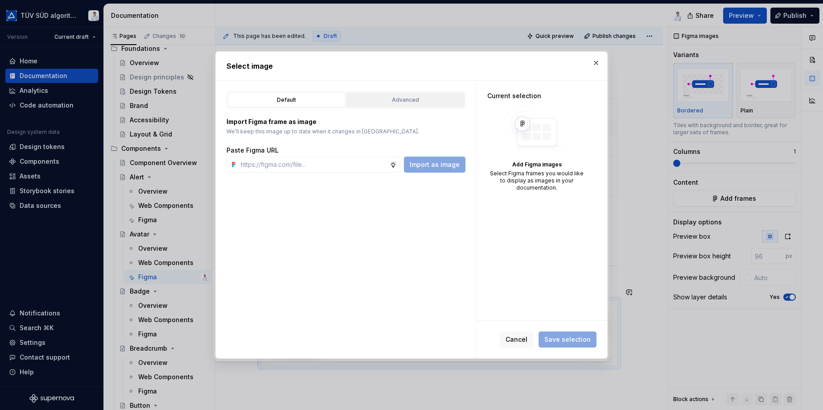
click at [389, 102] on div "Advanced" at bounding box center [405, 99] width 112 height 9
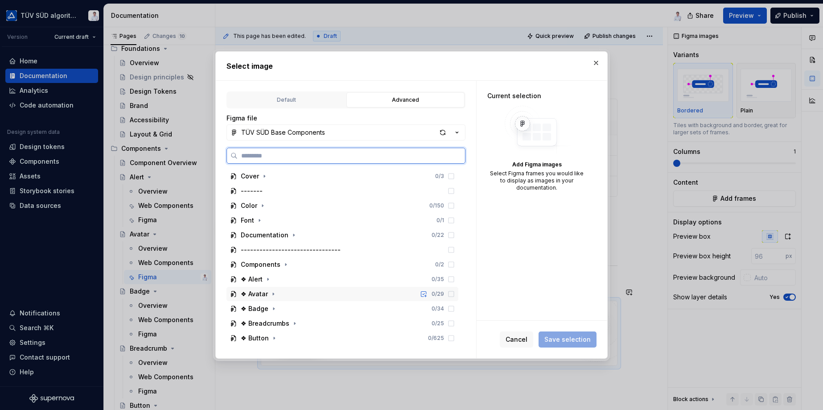
click at [260, 291] on div "❖ Avatar" at bounding box center [254, 293] width 27 height 9
click at [265, 323] on div "Examples / Example <ts-avatar>" at bounding box center [299, 323] width 100 height 9
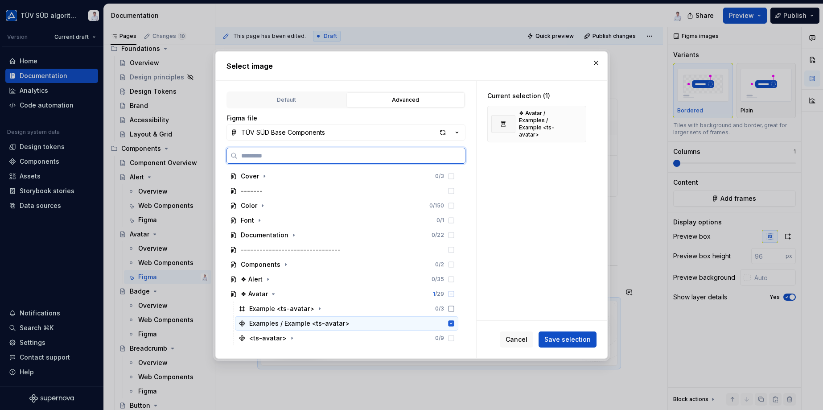
scroll to position [45, 0]
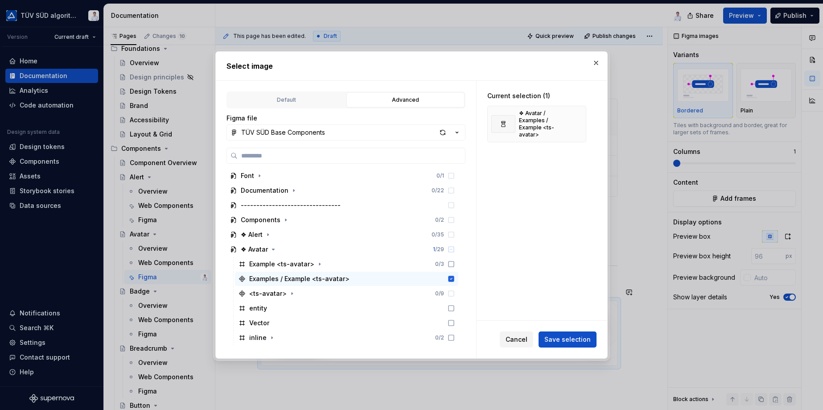
type textarea "*"
click at [563, 337] on span "Save selection" at bounding box center [567, 339] width 46 height 9
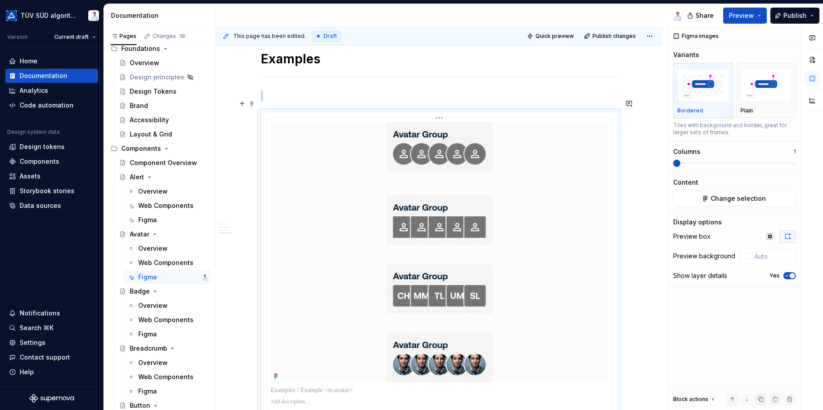
scroll to position [842, 0]
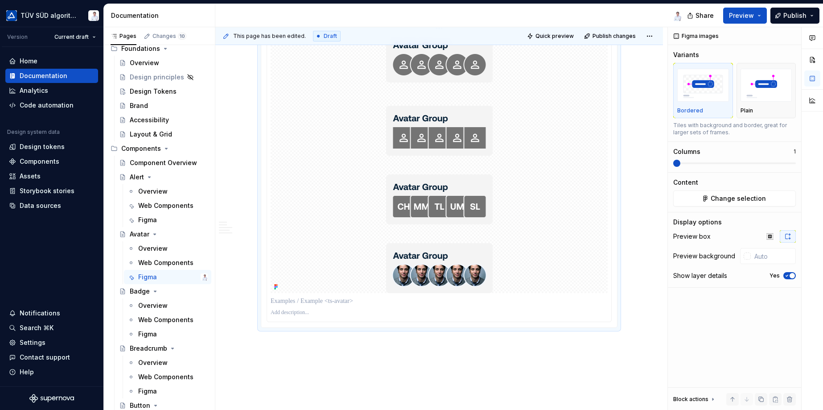
click at [544, 178] on div at bounding box center [438, 163] width 337 height 260
click at [770, 236] on icon "button" at bounding box center [769, 236] width 7 height 7
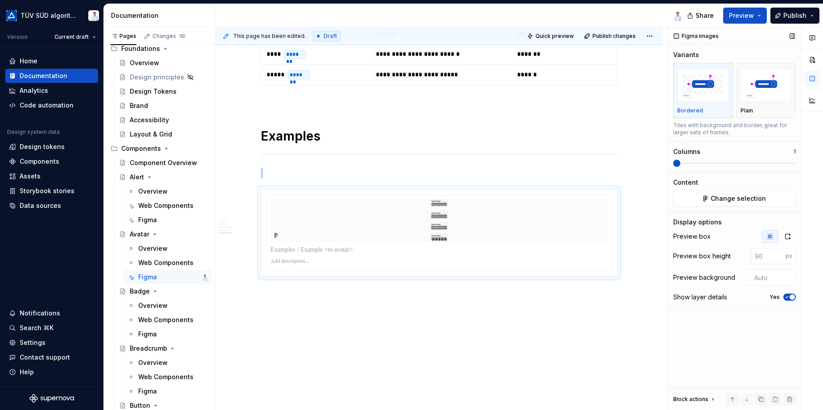
scroll to position [661, 0]
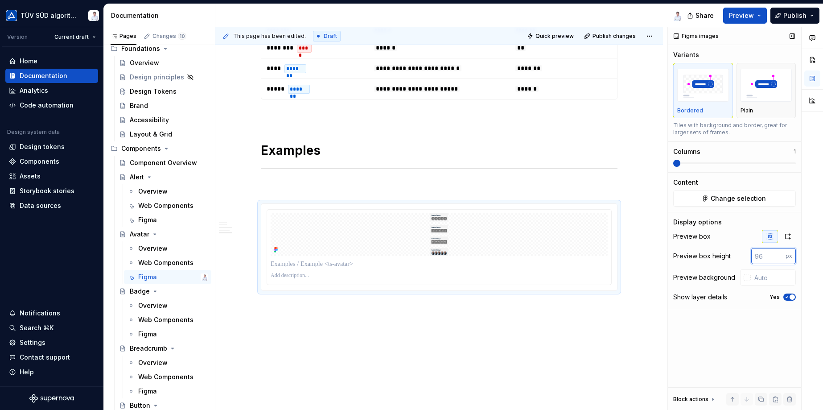
click at [762, 255] on input "number" at bounding box center [768, 256] width 34 height 16
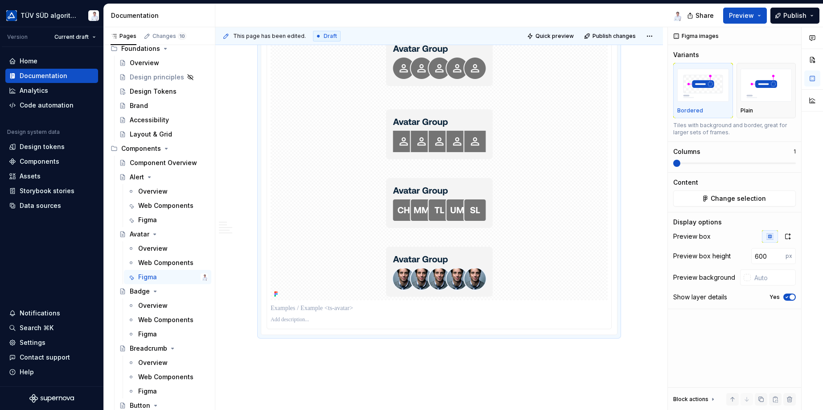
scroll to position [708, 0]
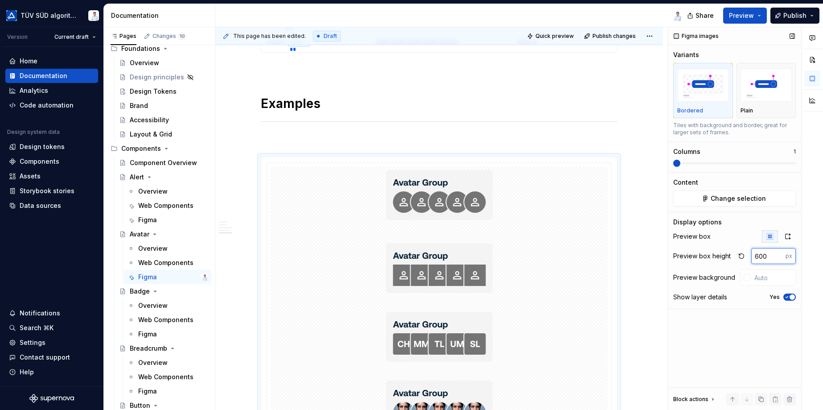
drag, startPoint x: 757, startPoint y: 255, endPoint x: 752, endPoint y: 254, distance: 4.5
click at [752, 254] on input "600" at bounding box center [768, 256] width 34 height 16
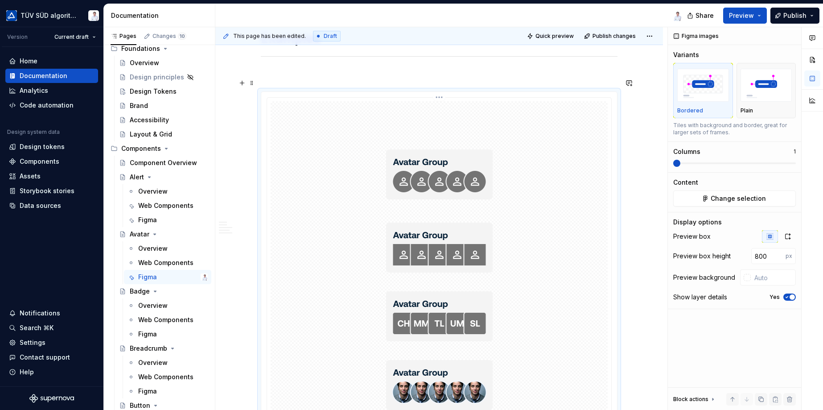
scroll to position [753, 0]
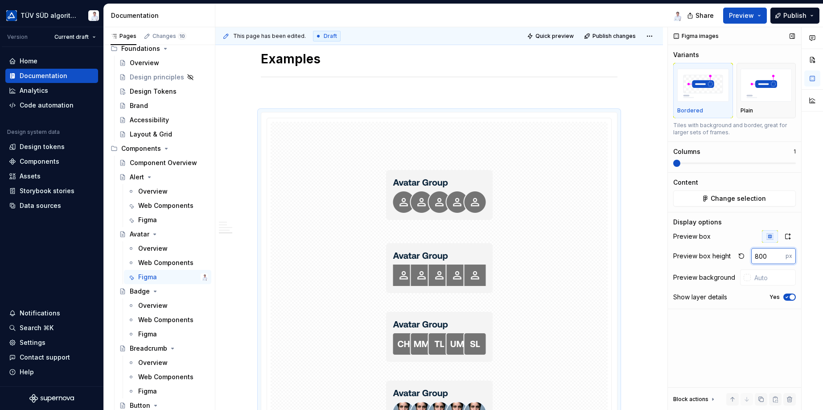
drag, startPoint x: 766, startPoint y: 255, endPoint x: 750, endPoint y: 250, distance: 16.8
click at [750, 250] on div "800 px" at bounding box center [765, 256] width 61 height 16
type input "720"
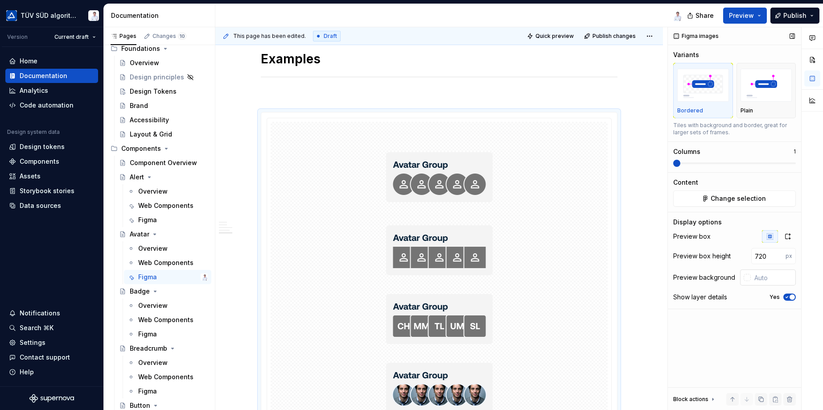
click at [746, 277] on div at bounding box center [746, 277] width 7 height 7
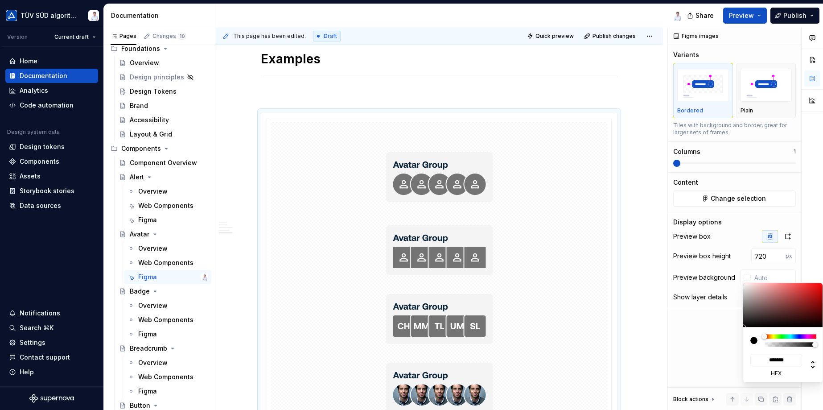
type textarea "*"
click at [500, 77] on html "TÜV SÜD algorithm Version Current draft Home Documentation Analytics Code autom…" at bounding box center [411, 205] width 823 height 410
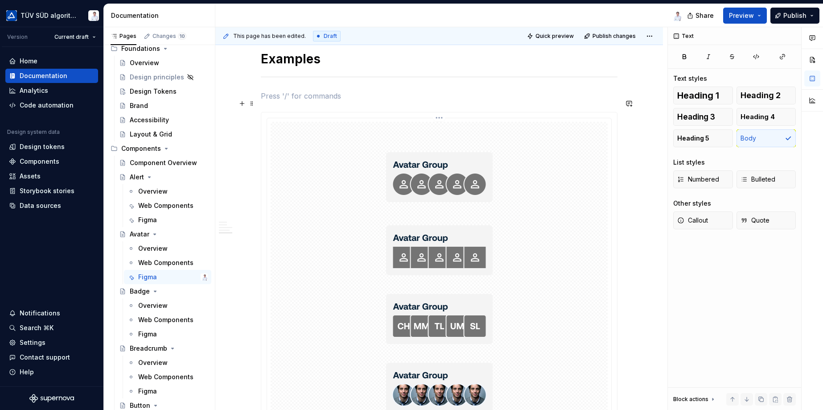
click at [501, 266] on div at bounding box center [438, 282] width 337 height 321
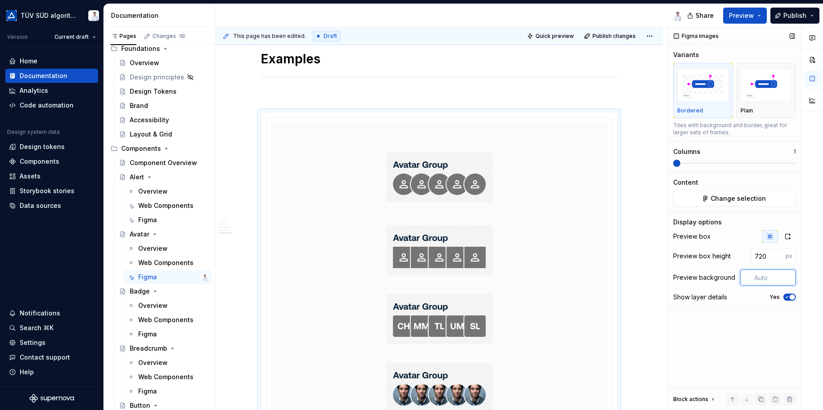
click at [761, 277] on input "text" at bounding box center [772, 277] width 45 height 16
click at [754, 277] on input "text" at bounding box center [772, 277] width 45 height 16
click at [758, 277] on input "text" at bounding box center [772, 277] width 45 height 16
paste input "F4F4F4"
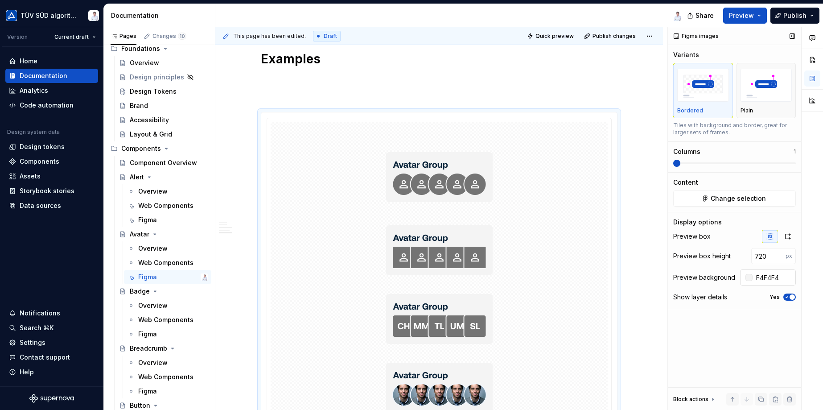
type input "#F4F4F4"
click at [652, 133] on div "**********" at bounding box center [438, 12] width 447 height 1198
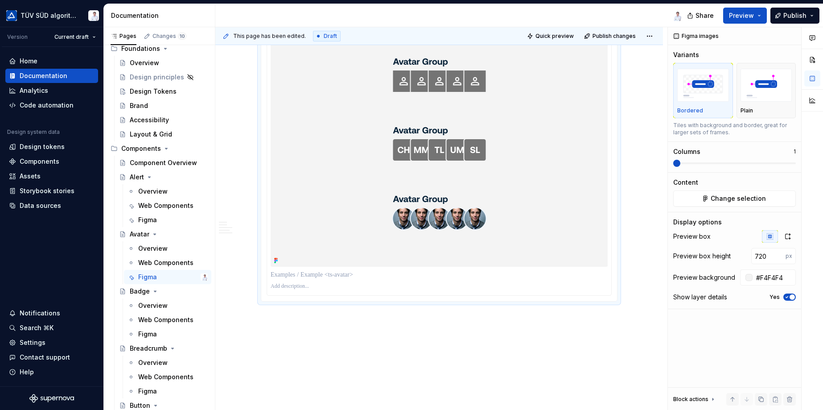
scroll to position [931, 0]
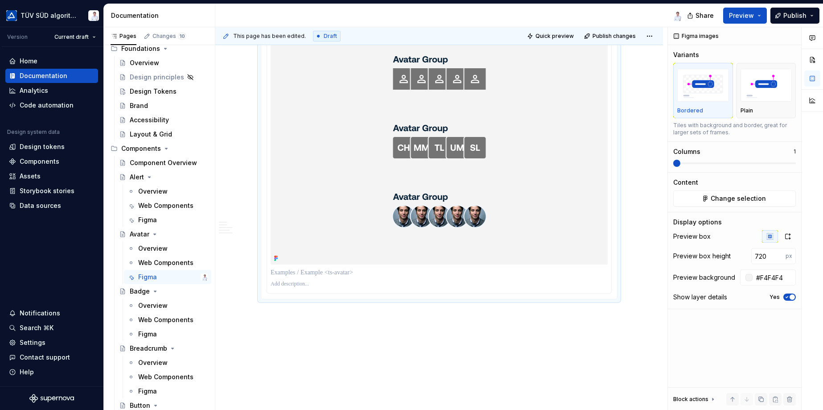
click at [544, 222] on div at bounding box center [438, 103] width 337 height 321
click at [790, 295] on span "button" at bounding box center [791, 296] width 5 height 5
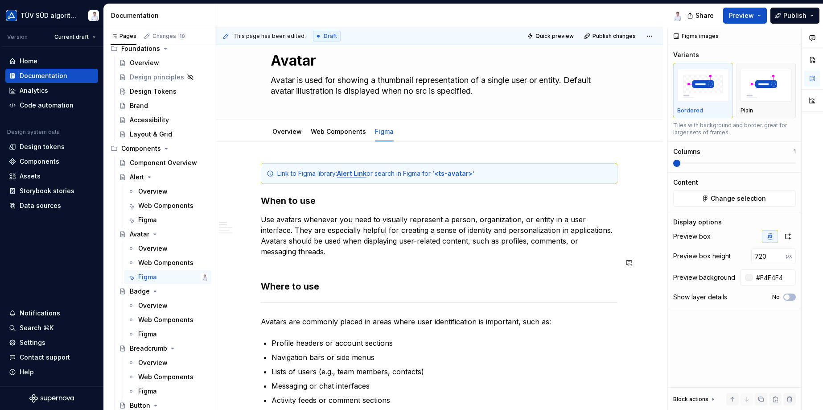
scroll to position [0, 0]
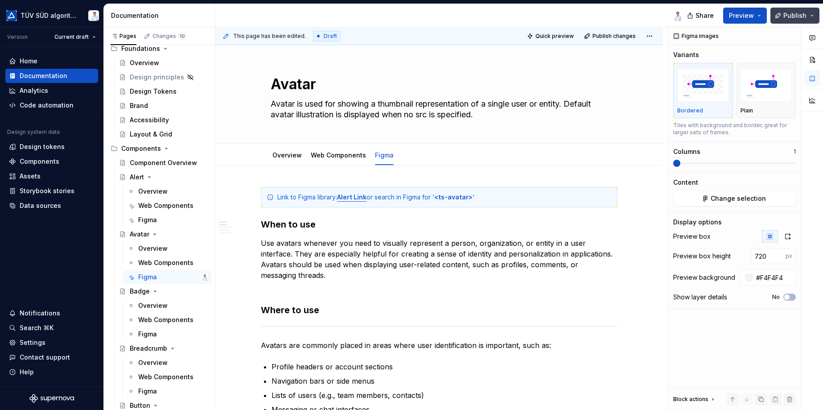
click at [790, 13] on span "Publish" at bounding box center [794, 15] width 23 height 9
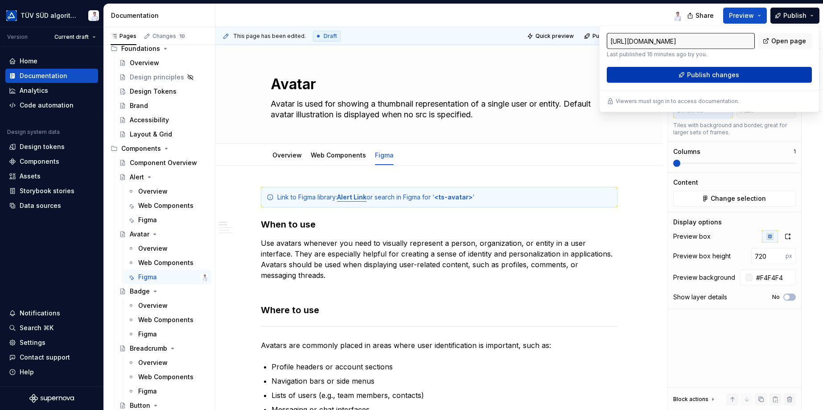
click at [713, 73] on span "Publish changes" at bounding box center [713, 74] width 52 height 9
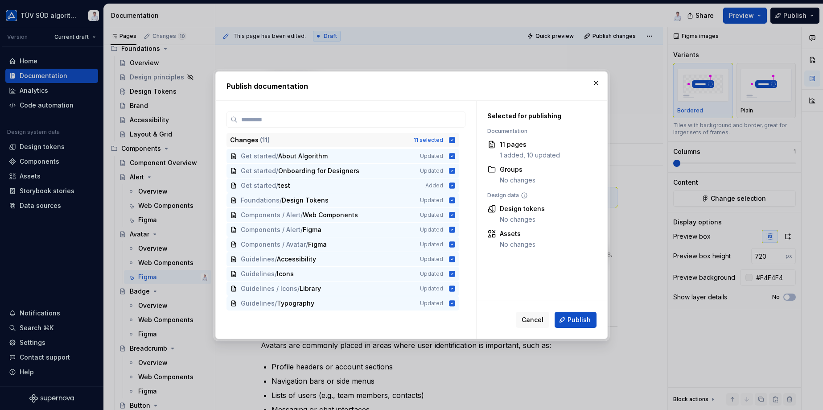
click at [451, 139] on icon at bounding box center [452, 140] width 6 height 6
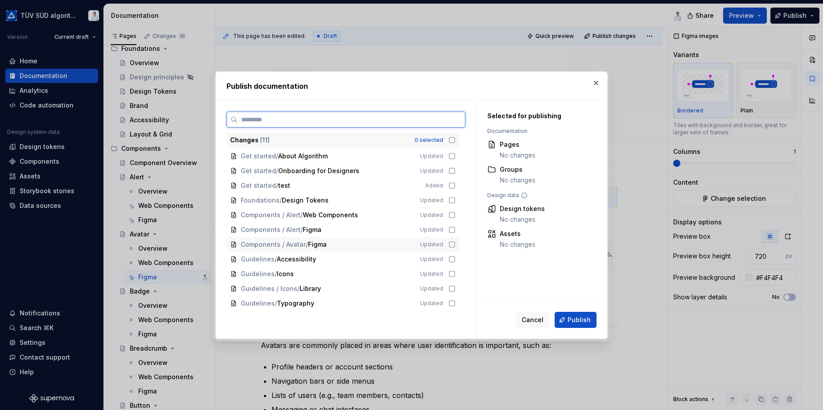
click at [451, 243] on icon at bounding box center [451, 244] width 7 height 7
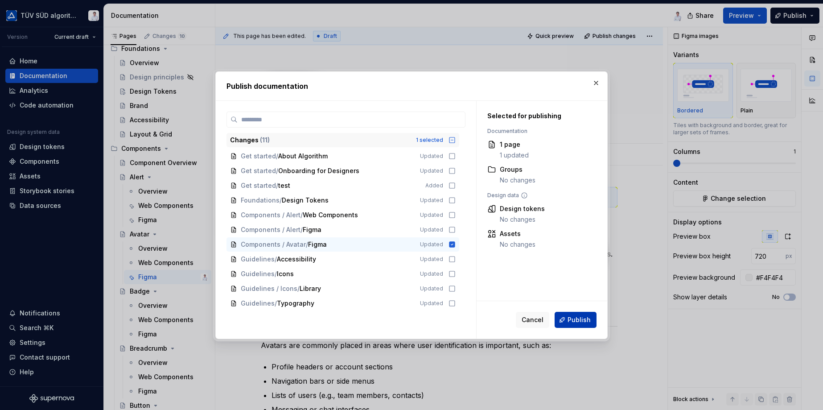
click at [565, 318] on button "Publish" at bounding box center [575, 319] width 42 height 16
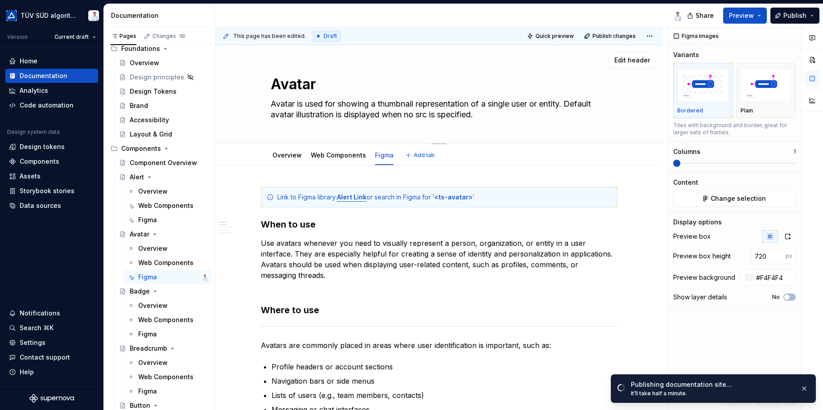
click at [524, 125] on div "Avatar Avatar is used for showing a thumbnail representation of a single user o…" at bounding box center [438, 94] width 337 height 98
click at [447, 113] on textarea "Avatar is used for showing a thumbnail representation of a single user or entit…" at bounding box center [437, 109] width 337 height 25
click at [506, 82] on textarea "Avatar" at bounding box center [437, 84] width 337 height 21
click at [507, 72] on div "Avatar Avatar is used for showing a thumbnail representation of a single user o…" at bounding box center [438, 94] width 337 height 98
click at [630, 111] on div "Avatar Avatar is used for showing a thumbnail representation of a single user o…" at bounding box center [438, 94] width 447 height 98
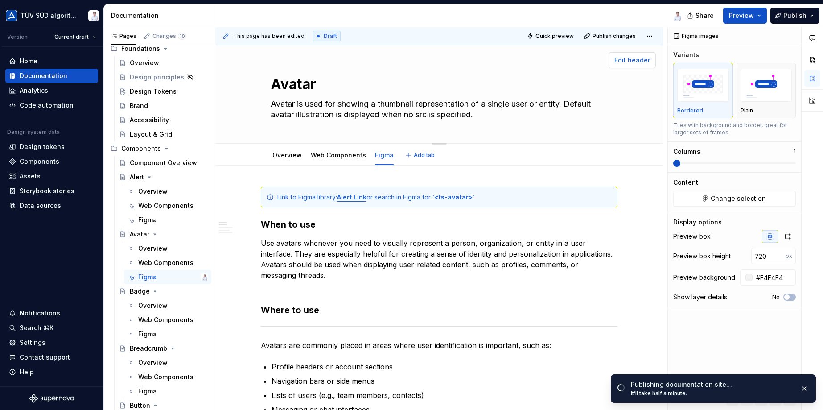
click at [625, 58] on span "Edit header" at bounding box center [632, 60] width 36 height 9
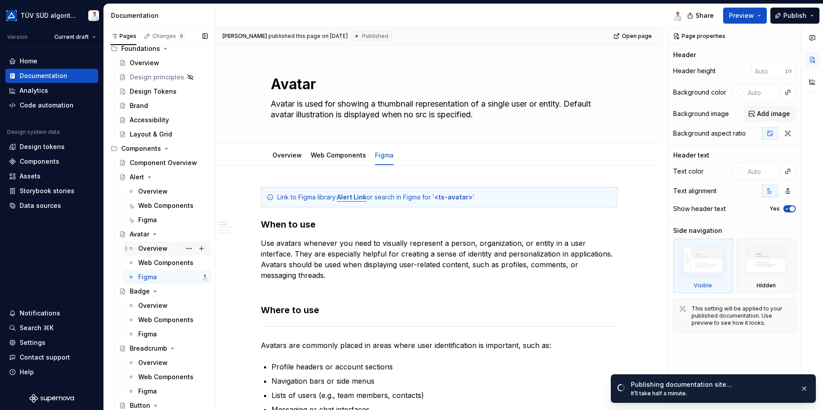
click at [150, 245] on div "Overview" at bounding box center [152, 248] width 29 height 9
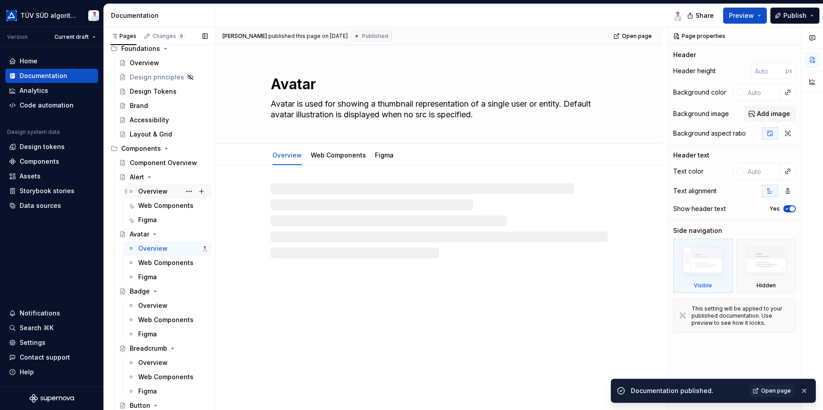
click at [151, 189] on div "Overview" at bounding box center [152, 191] width 29 height 9
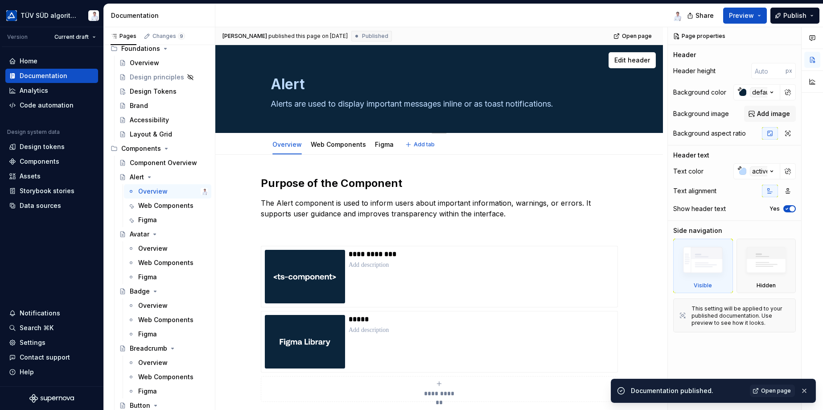
click at [242, 90] on div "Alert Alerts are used to display important messages inline or as toast notifica…" at bounding box center [438, 89] width 447 height 88
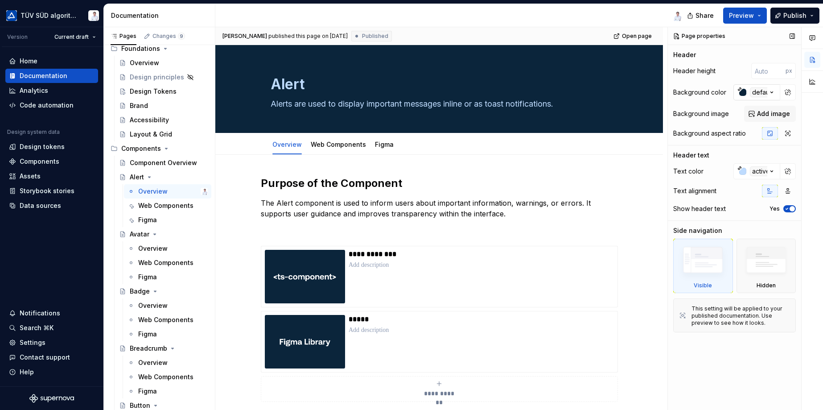
click at [774, 91] on icon "button" at bounding box center [771, 92] width 9 height 9
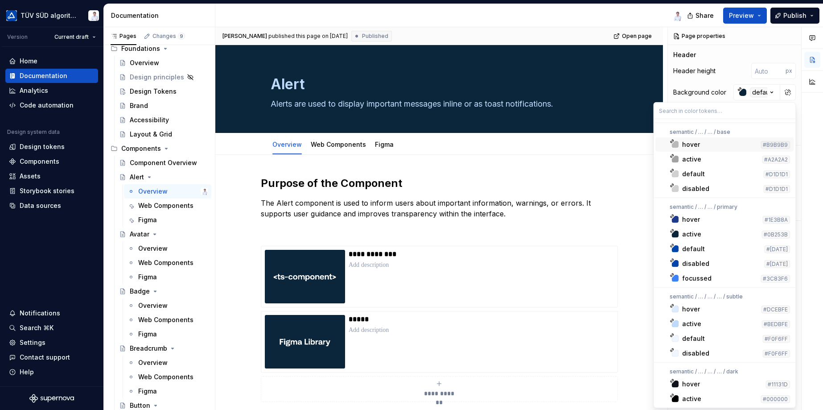
click at [771, 91] on div "Comments Open comments No comments yet Select ‘Comment’ from the block context …" at bounding box center [745, 218] width 155 height 383
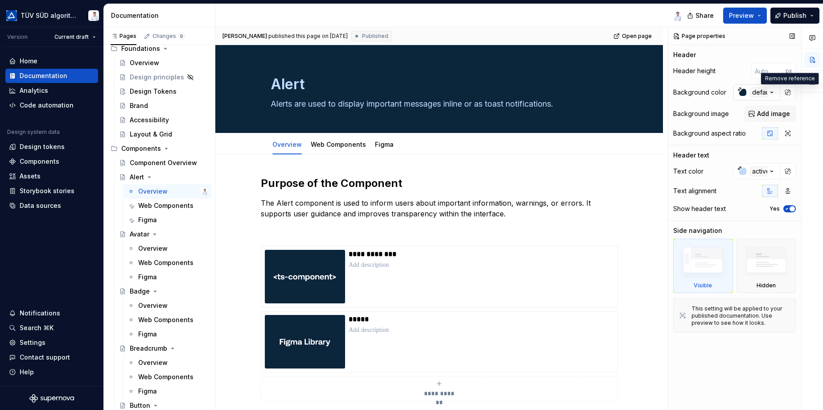
click at [770, 90] on icon "button" at bounding box center [771, 92] width 9 height 9
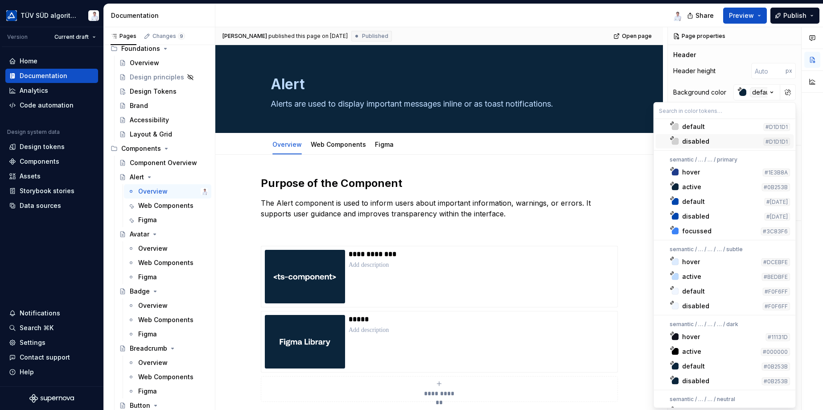
scroll to position [134, 0]
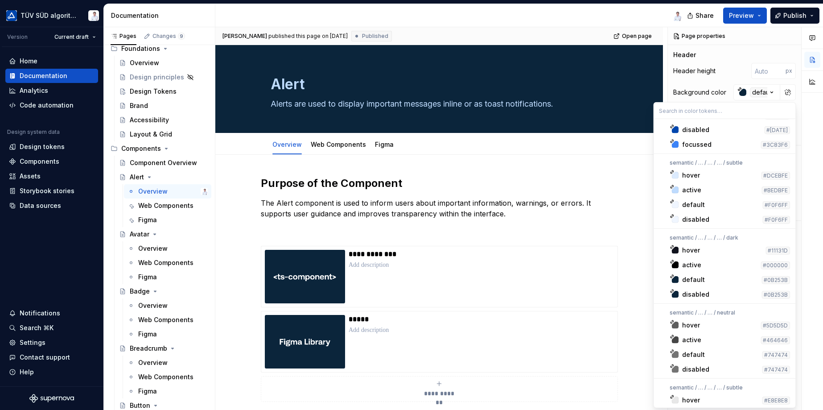
click at [602, 180] on html "TÜV SÜD algorithm Version Current draft Home Documentation Analytics Code autom…" at bounding box center [411, 205] width 823 height 410
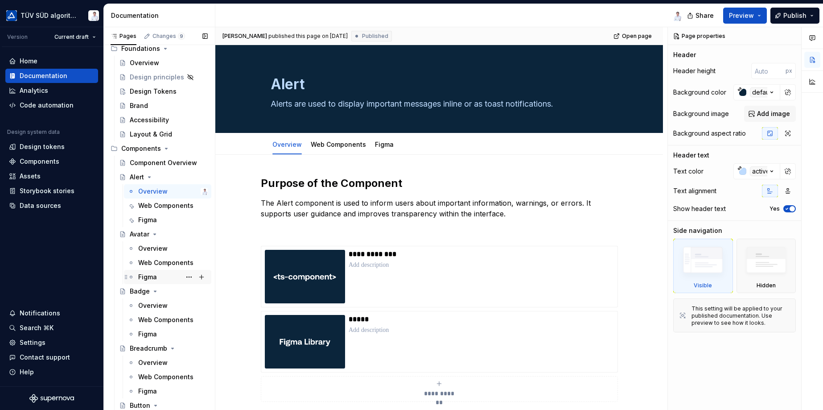
click at [168, 273] on div "Figma" at bounding box center [173, 276] width 70 height 12
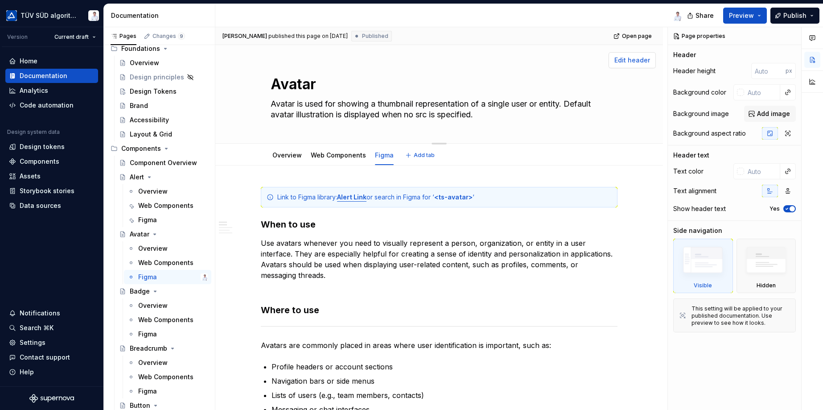
click at [627, 60] on span "Edit header" at bounding box center [632, 60] width 36 height 9
click at [759, 93] on input "text" at bounding box center [762, 92] width 36 height 16
click at [785, 91] on button "button" at bounding box center [787, 92] width 12 height 12
click at [787, 91] on div "Comments Open comments No comments yet Select ‘Comment’ from the block context …" at bounding box center [745, 218] width 155 height 383
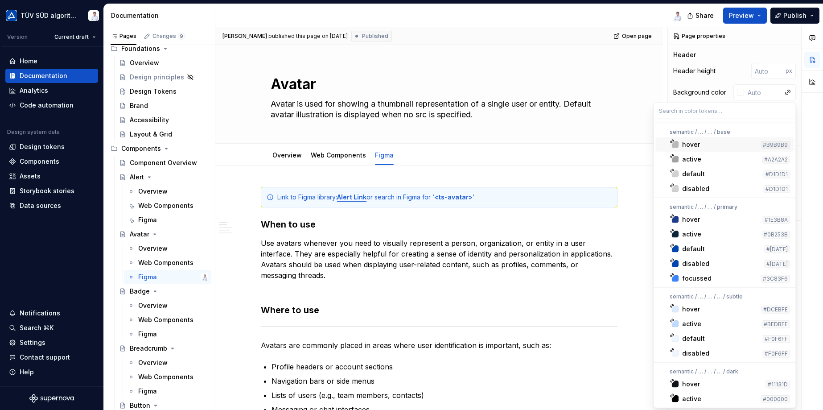
type textarea "*"
click at [685, 108] on input "text" at bounding box center [724, 110] width 142 height 16
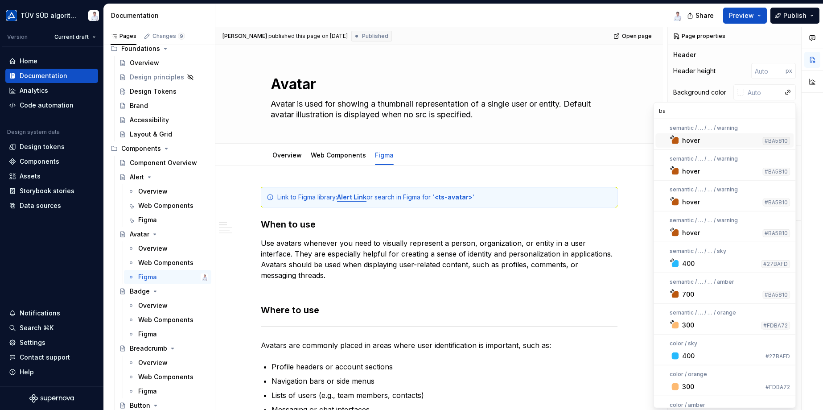
type input "b"
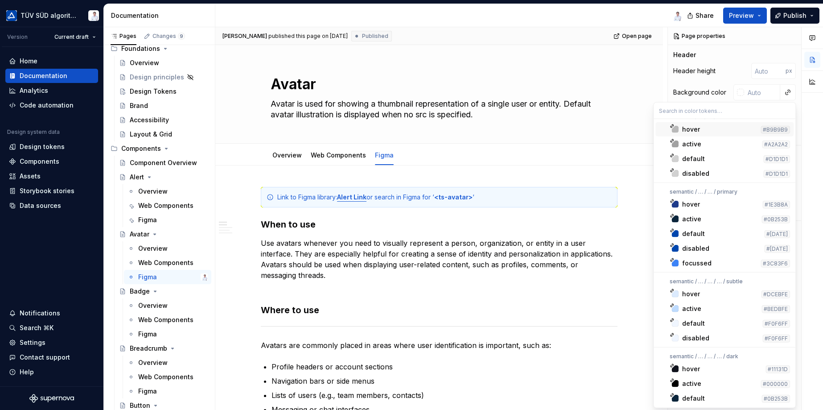
scroll to position [212, 0]
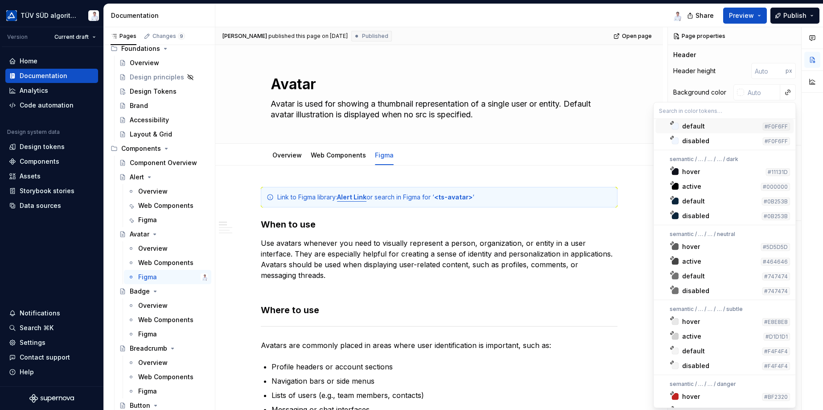
click at [621, 125] on html "TÜV SÜD algorithm Version Current draft Home Documentation Analytics Code autom…" at bounding box center [411, 205] width 823 height 410
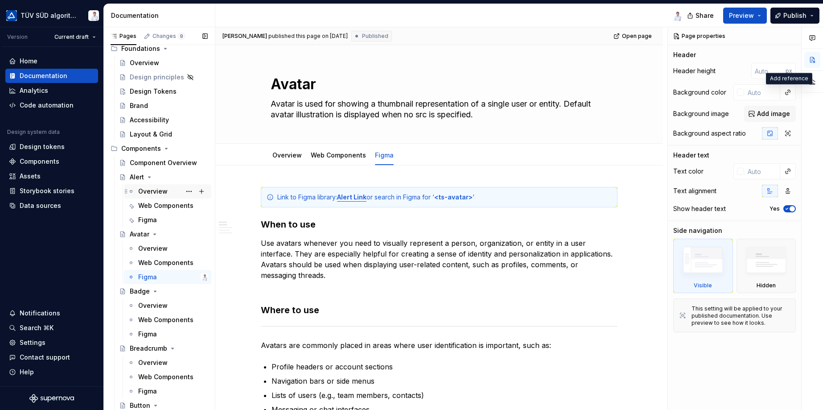
click at [146, 190] on div "Overview" at bounding box center [152, 191] width 29 height 9
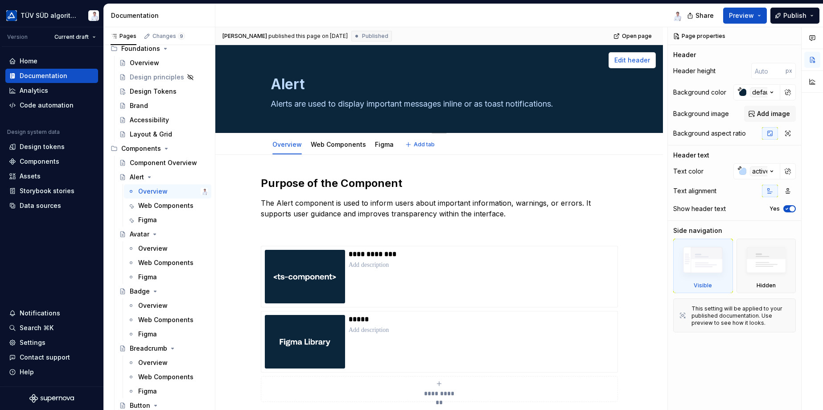
click at [626, 59] on span "Edit header" at bounding box center [632, 60] width 36 height 9
click at [746, 91] on div "default" at bounding box center [752, 92] width 30 height 10
click at [740, 90] on icon "button" at bounding box center [739, 89] width 4 height 4
click at [754, 92] on div "Comments Open comments No comments yet Select ‘Comment’ from the block context …" at bounding box center [745, 218] width 155 height 383
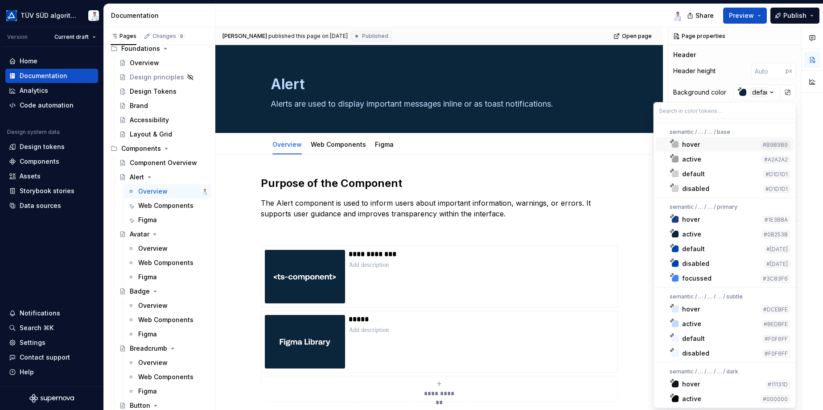
click at [772, 91] on div "Comments Open comments No comments yet Select ‘Comment’ from the block context …" at bounding box center [745, 218] width 155 height 383
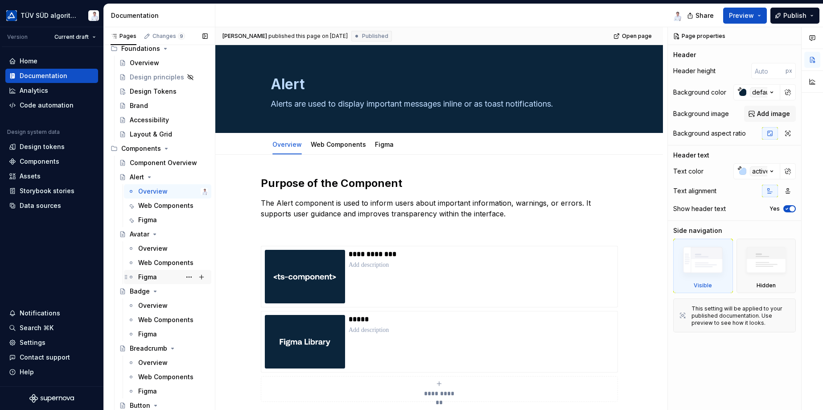
click at [155, 274] on div "Figma" at bounding box center [147, 276] width 19 height 9
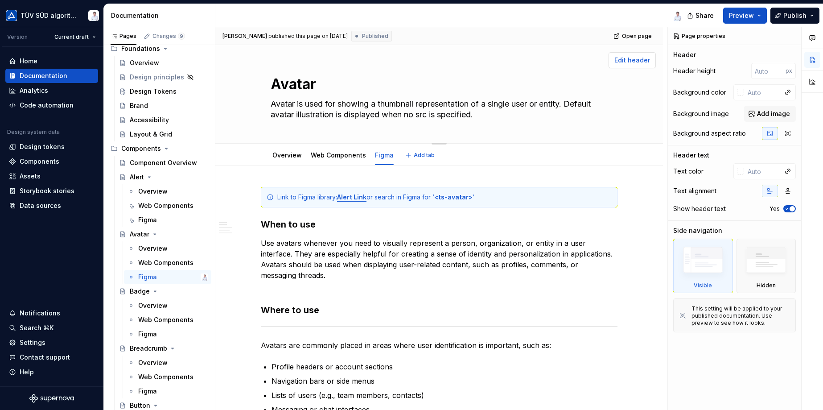
click at [633, 55] on button "Edit header" at bounding box center [631, 60] width 47 height 16
click at [757, 94] on input "text" at bounding box center [762, 92] width 36 height 16
click at [787, 91] on button "button" at bounding box center [787, 92] width 12 height 12
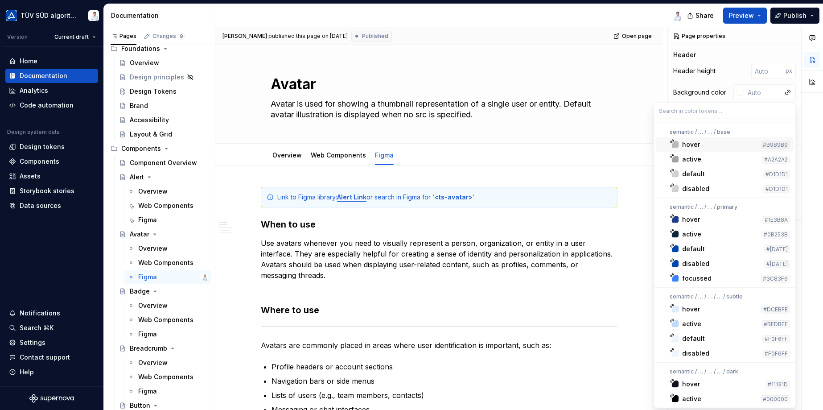
type textarea "*"
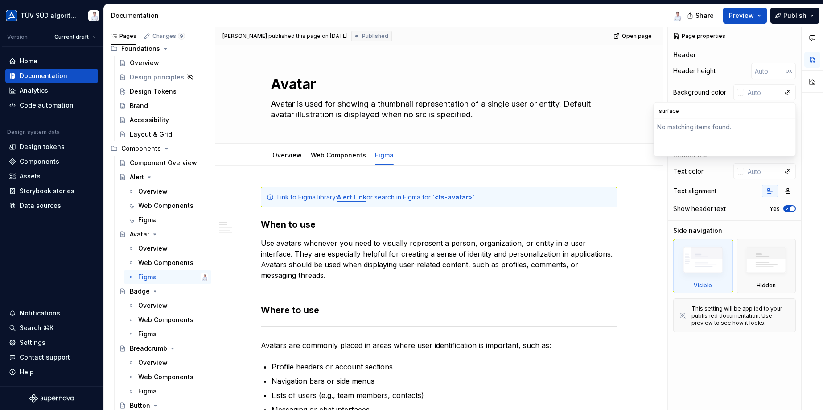
drag, startPoint x: 698, startPoint y: 111, endPoint x: 652, endPoint y: 108, distance: 46.0
click at [652, 108] on html "TÜV SÜD algorithm Version Current draft Home Documentation Analytics Code autom…" at bounding box center [411, 205] width 823 height 410
type input "surfa"
click at [660, 110] on input "surfa" at bounding box center [724, 110] width 142 height 16
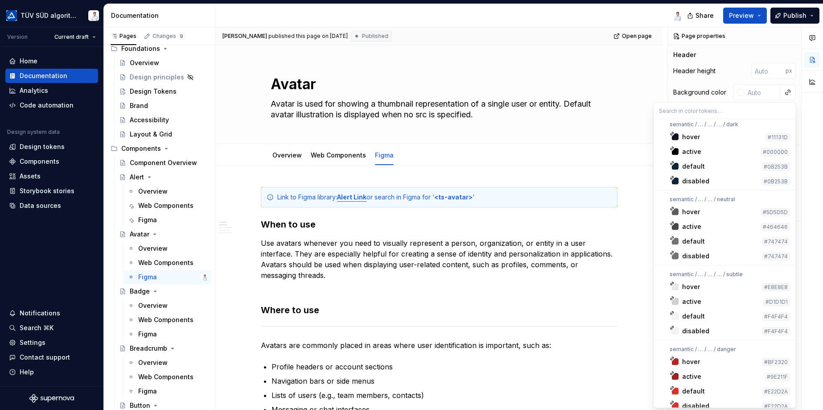
scroll to position [267, 0]
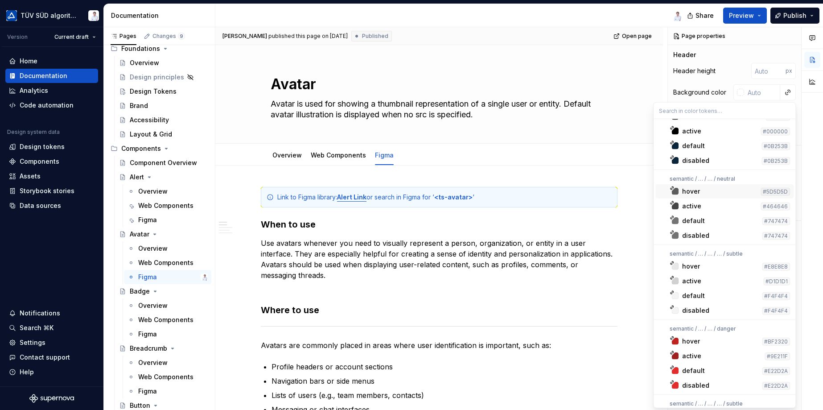
click at [534, 127] on html "TÜV SÜD algorithm Version Current draft Home Documentation Analytics Code autom…" at bounding box center [411, 205] width 823 height 410
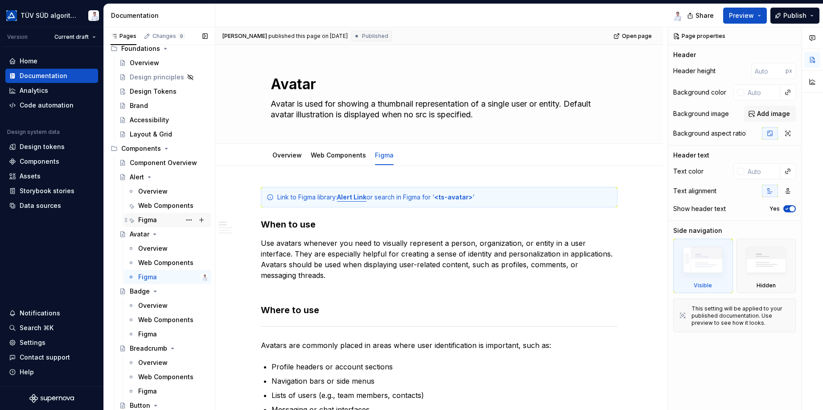
click at [159, 219] on div "Figma" at bounding box center [173, 219] width 70 height 12
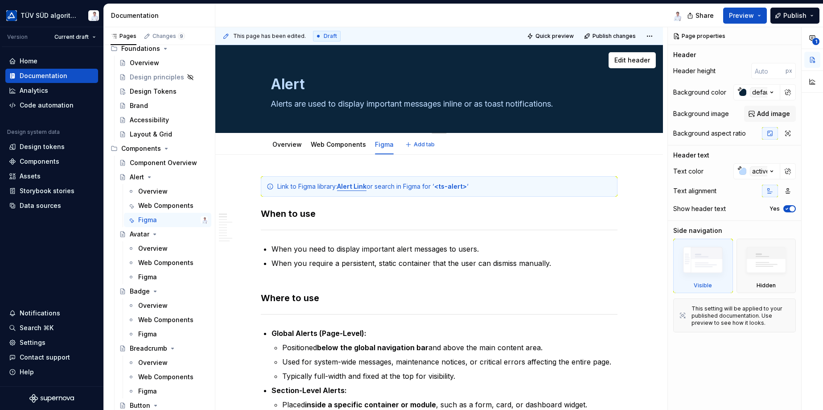
click at [392, 117] on div "Alert Alerts are used to display important messages inline or as toast notifica…" at bounding box center [438, 88] width 337 height 87
click at [541, 74] on textarea "Alert" at bounding box center [437, 84] width 337 height 21
click at [690, 89] on div "Background color" at bounding box center [699, 92] width 53 height 9
click at [774, 90] on icon "button" at bounding box center [771, 92] width 9 height 9
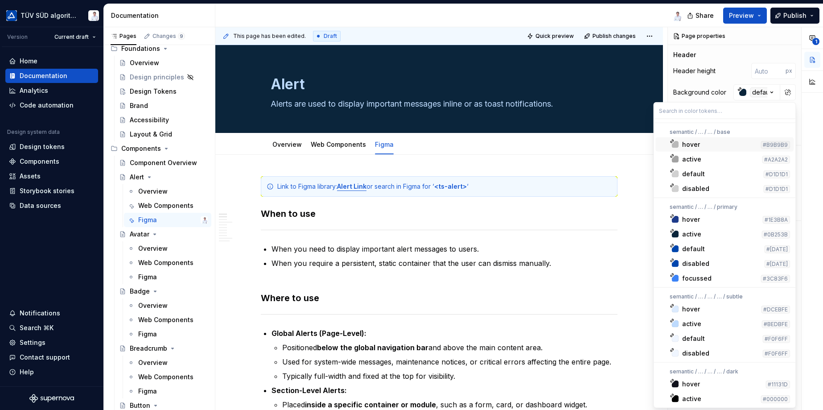
click at [774, 90] on div "**********" at bounding box center [745, 218] width 155 height 383
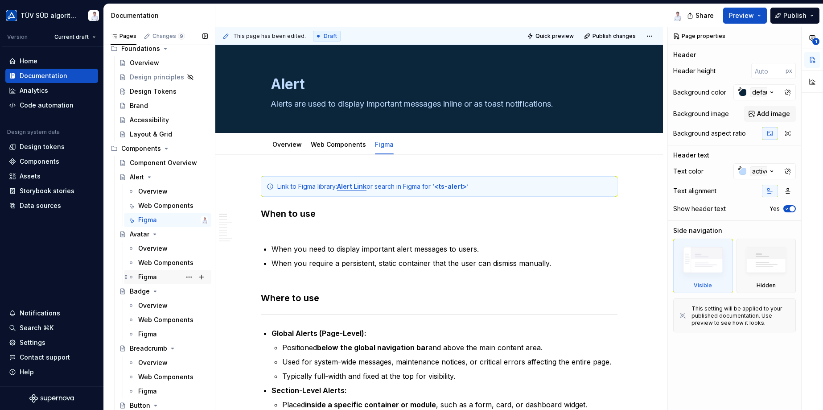
click at [146, 275] on div "Figma" at bounding box center [147, 276] width 19 height 9
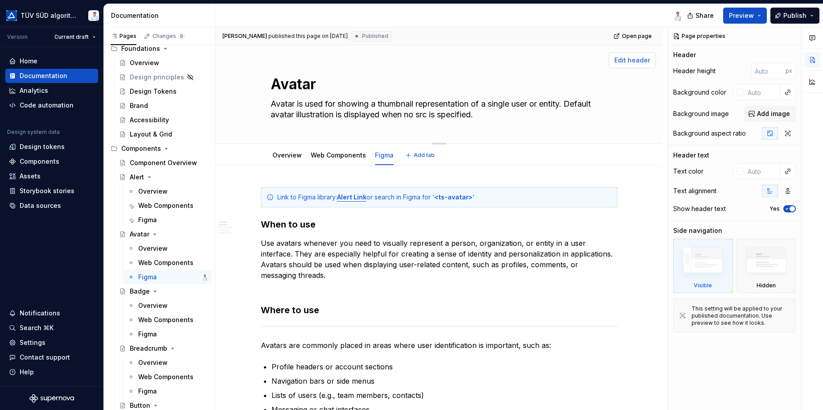
click at [623, 60] on span "Edit header" at bounding box center [632, 60] width 36 height 9
click at [786, 91] on button "button" at bounding box center [787, 92] width 12 height 12
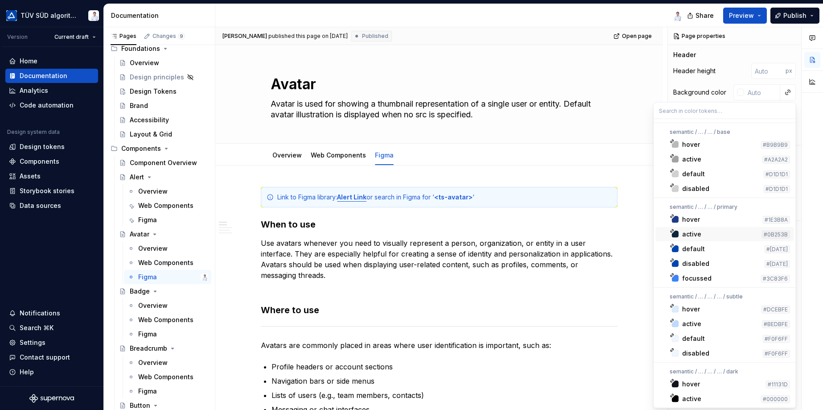
click at [721, 230] on div "active" at bounding box center [720, 233] width 76 height 9
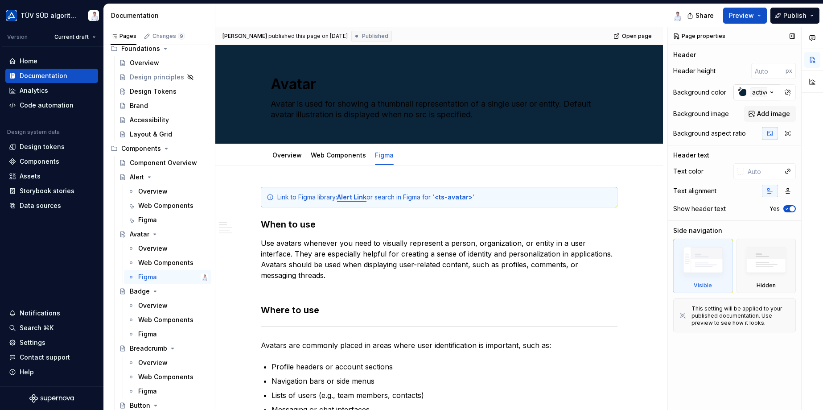
click at [753, 90] on div "active" at bounding box center [761, 92] width 22 height 10
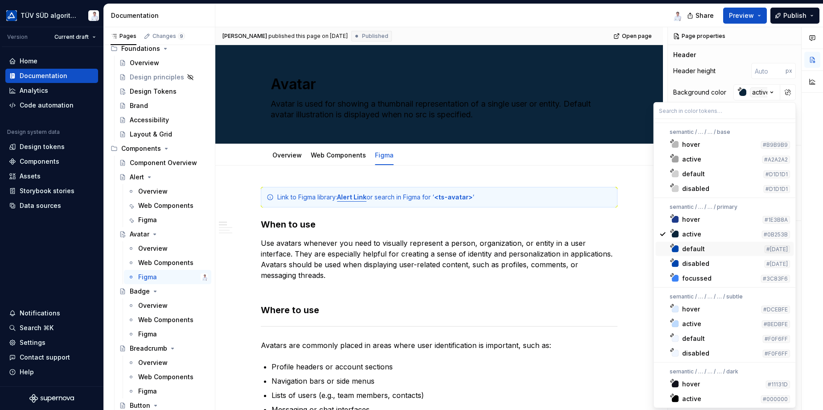
click at [719, 250] on div "default" at bounding box center [721, 248] width 78 height 9
type textarea "*"
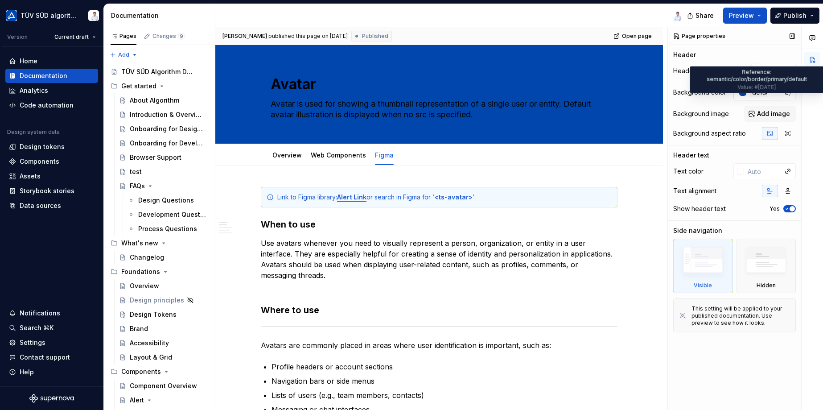
scroll to position [223, 0]
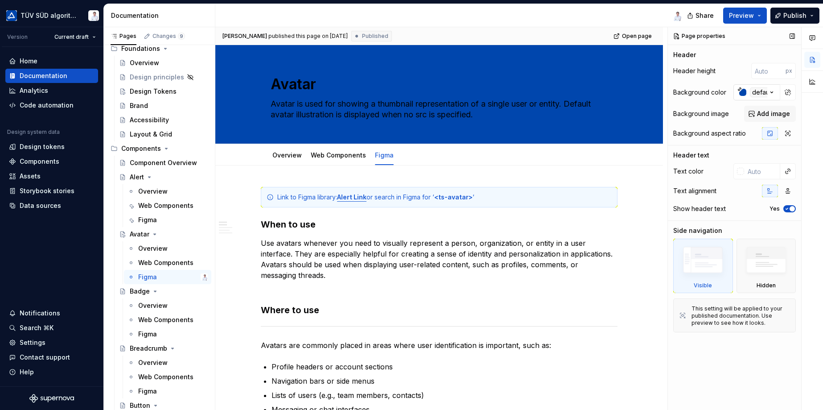
click at [771, 91] on icon "button" at bounding box center [771, 92] width 9 height 9
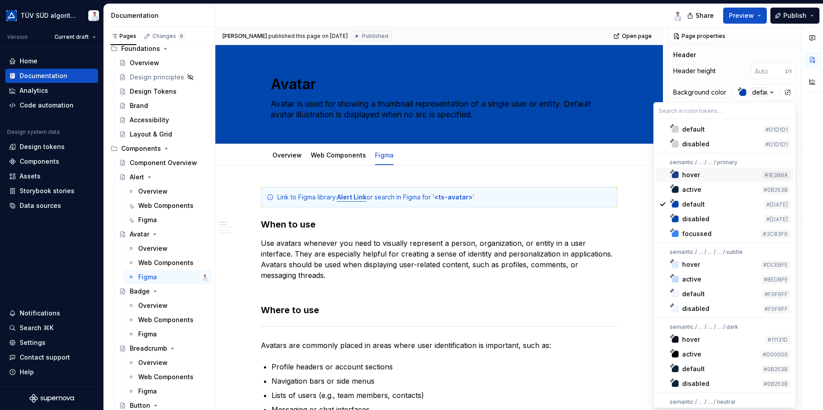
scroll to position [89, 0]
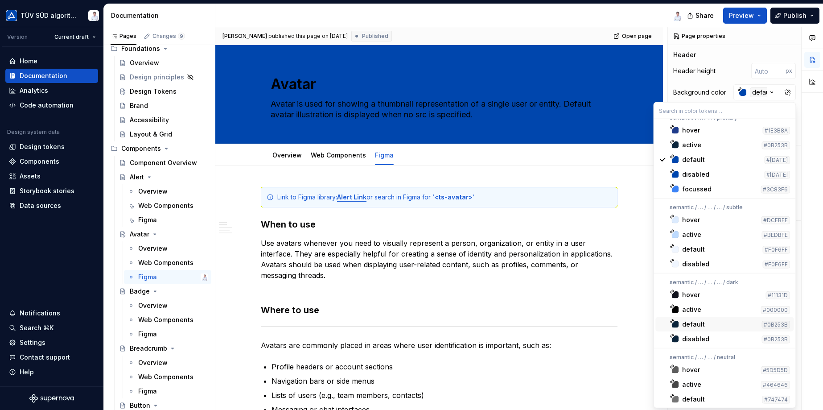
click at [705, 324] on div "default" at bounding box center [720, 324] width 76 height 9
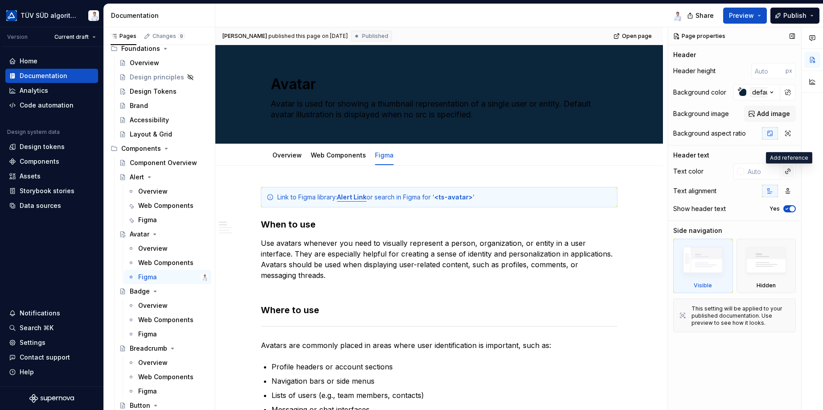
click at [785, 170] on button "button" at bounding box center [787, 171] width 12 height 12
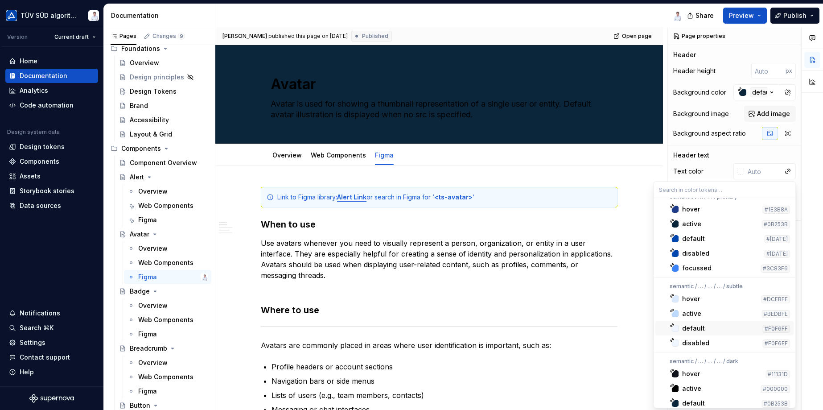
click at [706, 324] on div "default" at bounding box center [720, 328] width 77 height 9
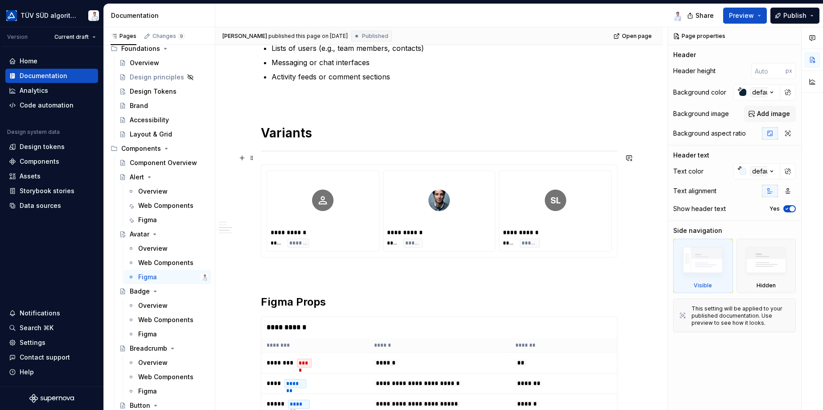
scroll to position [356, 0]
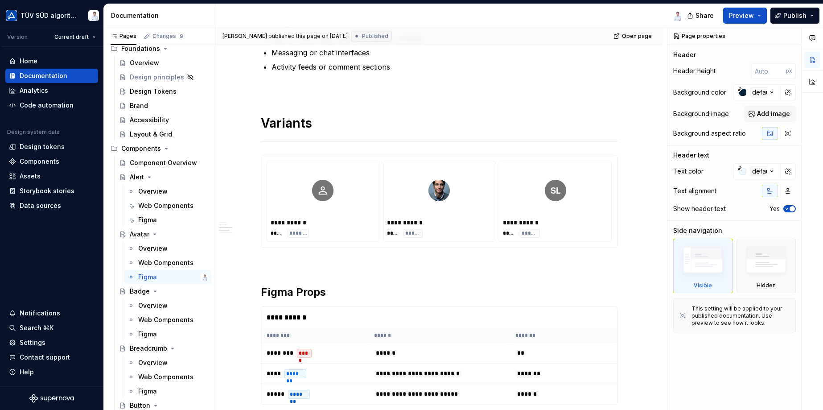
click at [279, 65] on div "**********" at bounding box center [439, 340] width 356 height 1020
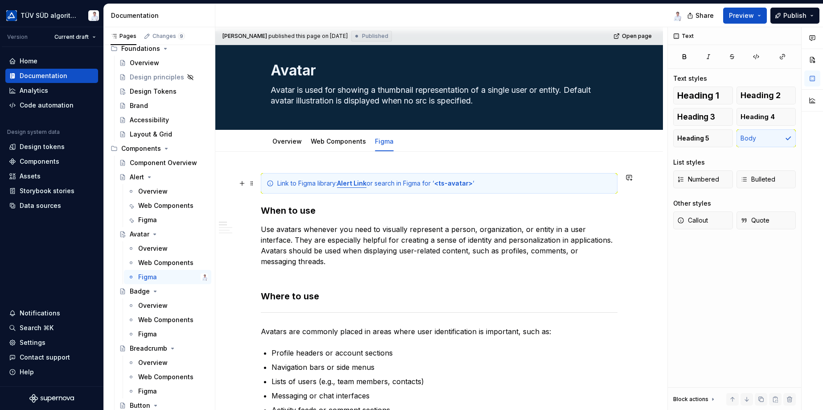
scroll to position [0, 0]
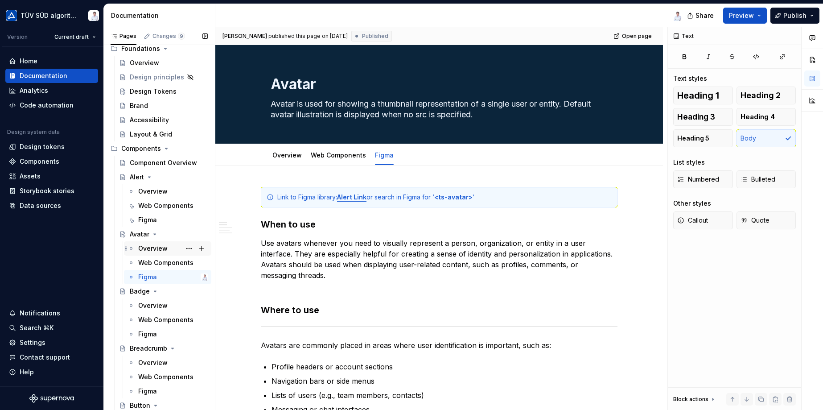
click at [159, 246] on div "Overview" at bounding box center [152, 248] width 29 height 9
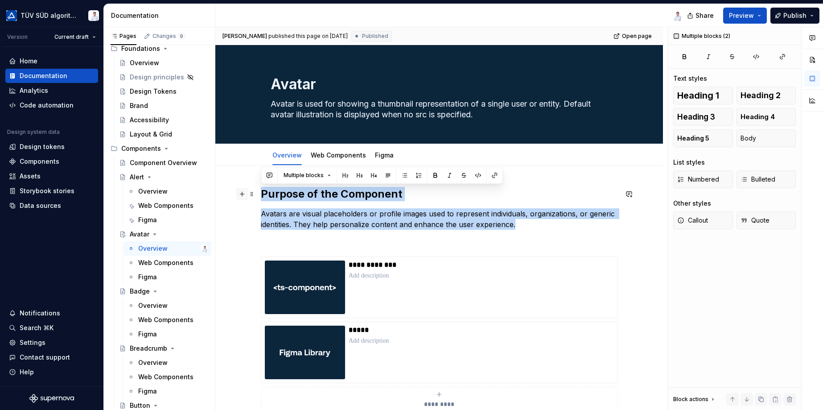
drag, startPoint x: 527, startPoint y: 223, endPoint x: 240, endPoint y: 193, distance: 288.6
click at [261, 193] on div "**********" at bounding box center [439, 316] width 356 height 258
copy div "Purpose of the Component Avatars are visual placeholders or profile images used…"
click at [435, 209] on p "Avatars are visual placeholders or profile images used to represent individuals…" at bounding box center [439, 218] width 356 height 21
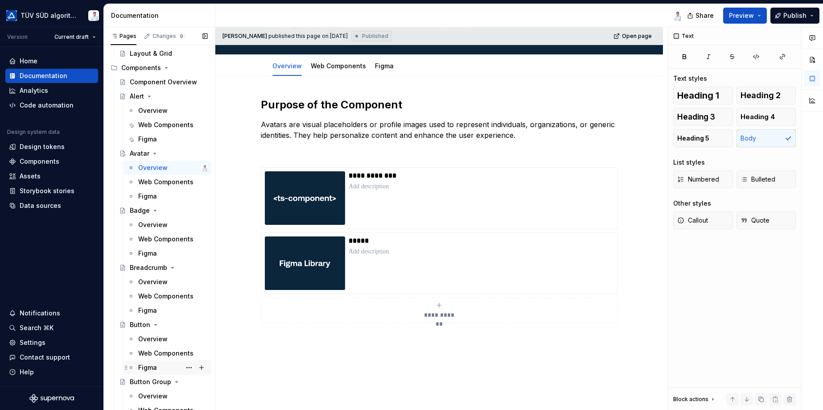
scroll to position [312, 0]
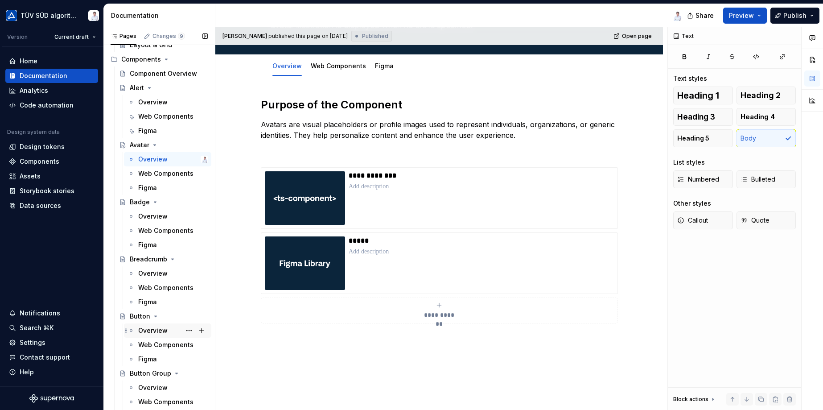
click at [160, 333] on div "Overview" at bounding box center [152, 330] width 29 height 9
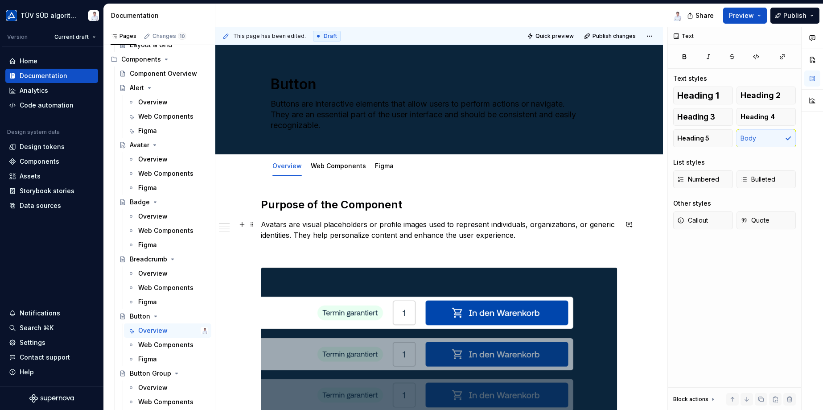
click at [428, 227] on p "Avatars are visual placeholders or profile images used to represent individuals…" at bounding box center [439, 229] width 356 height 21
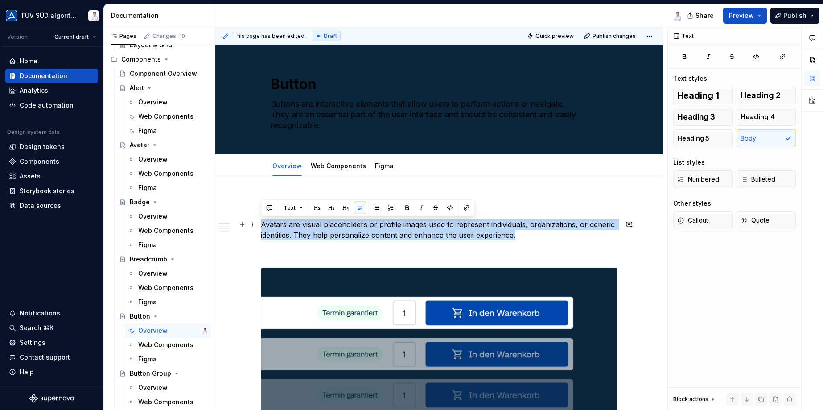
drag, startPoint x: 534, startPoint y: 234, endPoint x: 260, endPoint y: 222, distance: 274.3
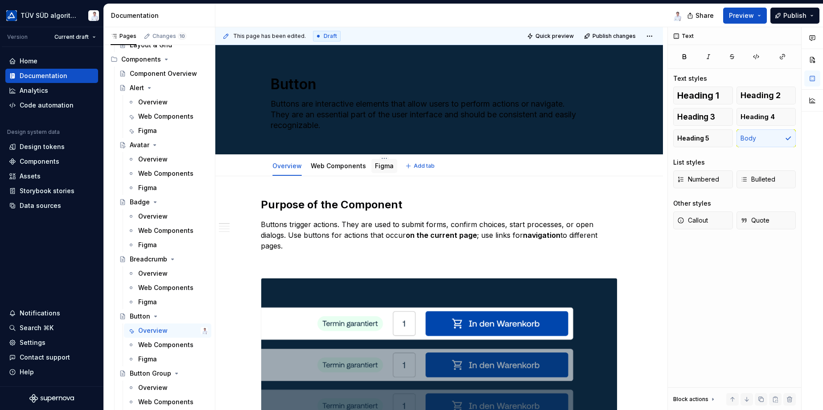
click at [382, 164] on link "Figma" at bounding box center [384, 166] width 19 height 8
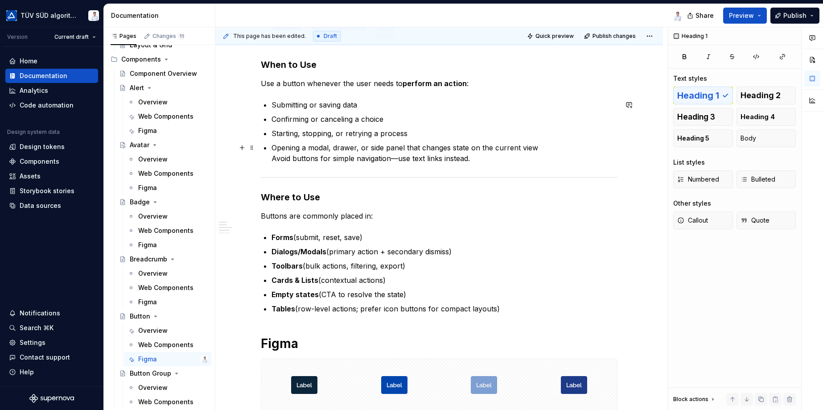
scroll to position [228, 0]
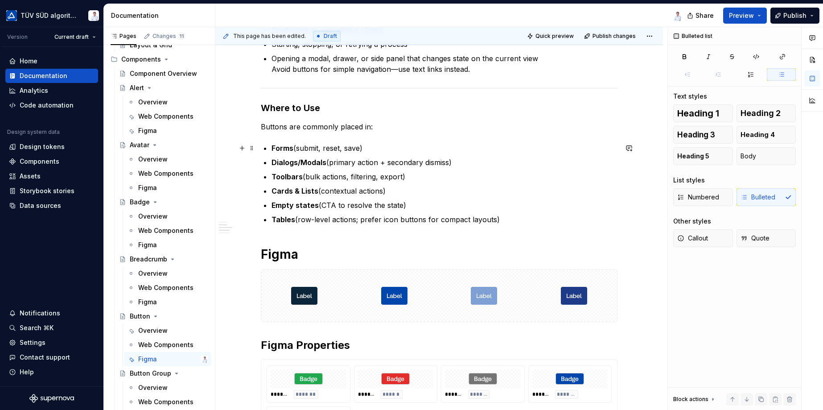
click at [530, 145] on p "Forms (submit, reset, save)" at bounding box center [444, 148] width 346 height 11
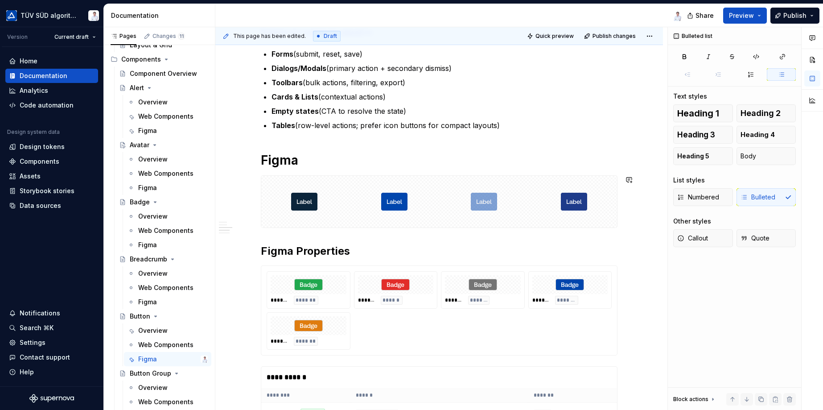
scroll to position [317, 0]
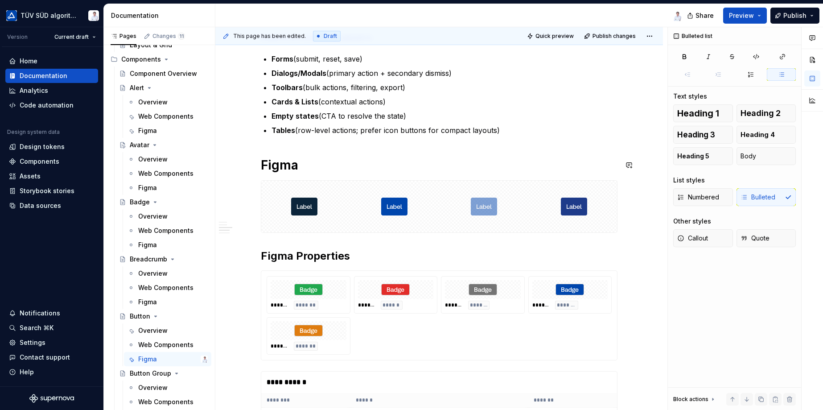
click at [540, 151] on div "**********" at bounding box center [439, 282] width 356 height 805
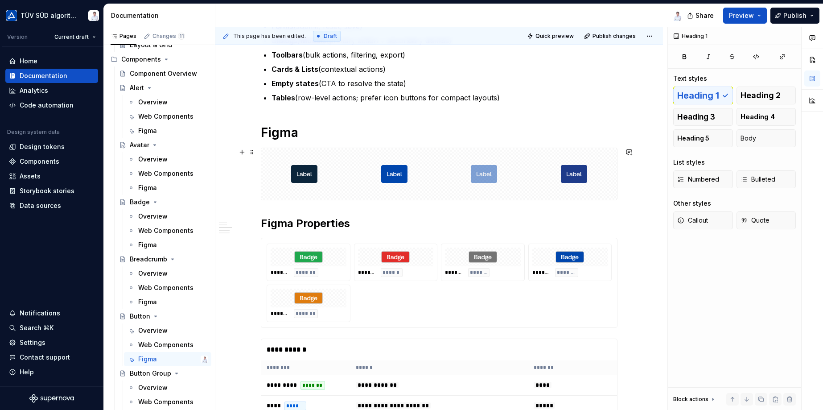
scroll to position [362, 0]
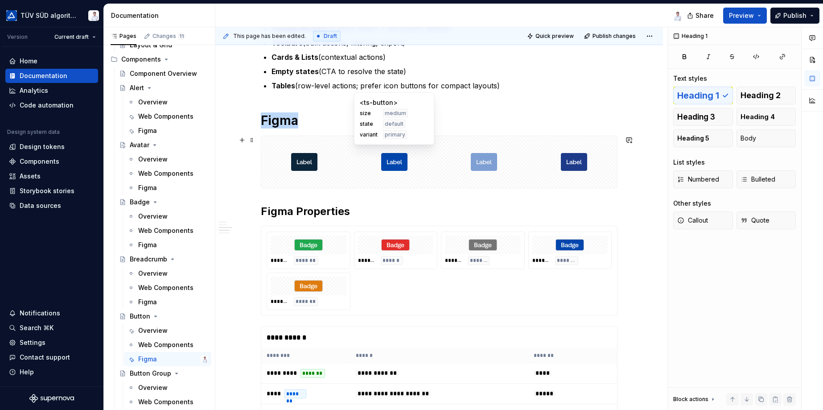
click at [400, 182] on img at bounding box center [394, 161] width 26 height 45
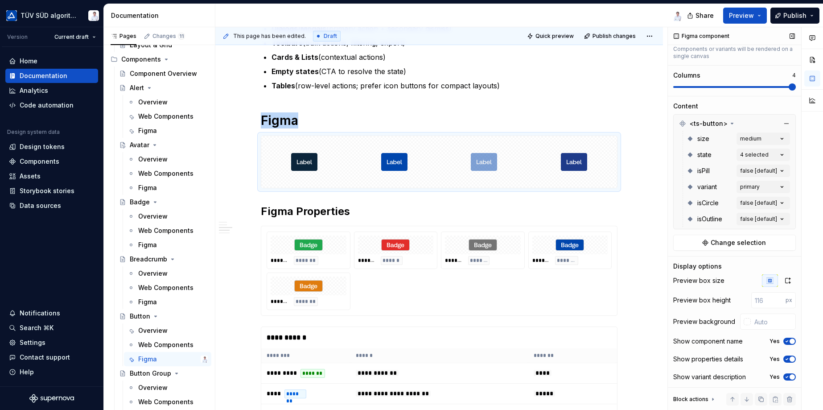
scroll to position [77, 0]
click at [743, 319] on div at bounding box center [746, 320] width 7 height 7
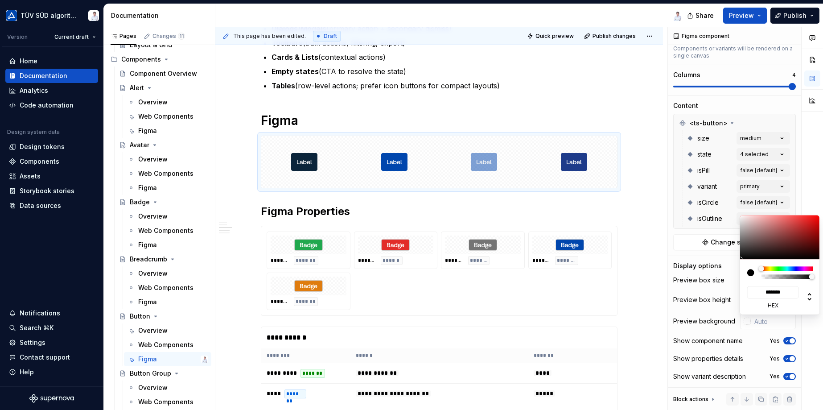
click at [624, 239] on html "TÜV SÜD algorithm Version Current draft Home Documentation Analytics Code autom…" at bounding box center [411, 205] width 823 height 410
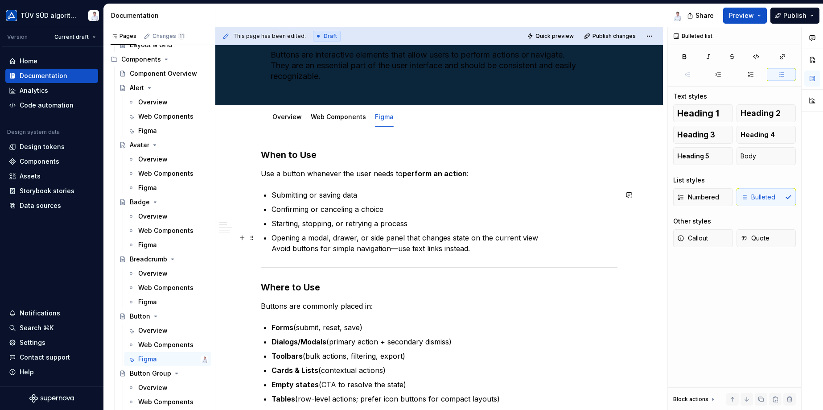
scroll to position [0, 0]
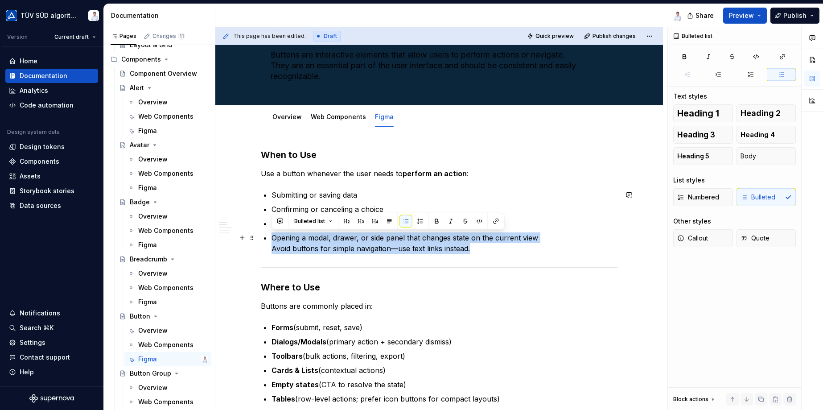
drag, startPoint x: 480, startPoint y: 247, endPoint x: 269, endPoint y: 235, distance: 212.0
copy p "Opening a modal, drawer, or side panel that changes state on the current view A…"
click at [557, 246] on p "Opening a modal, drawer, or side panel that changes state on the current view A…" at bounding box center [444, 242] width 346 height 21
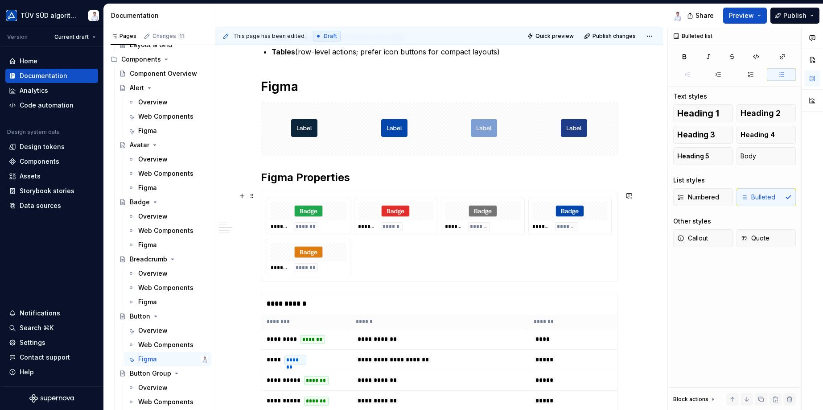
scroll to position [406, 0]
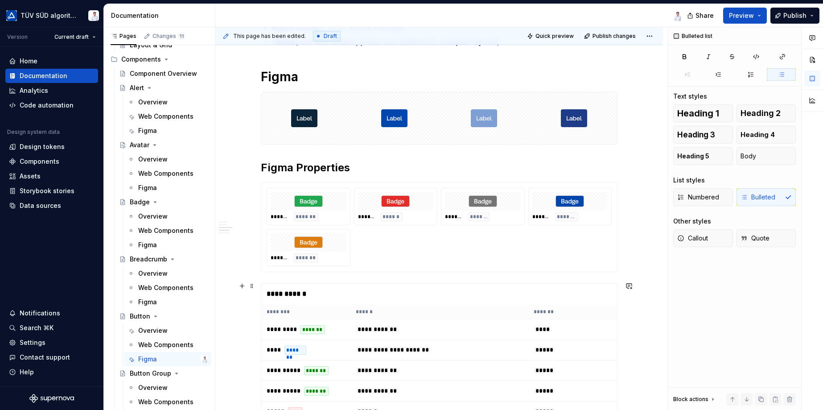
type textarea "*"
